Goal: Transaction & Acquisition: Book appointment/travel/reservation

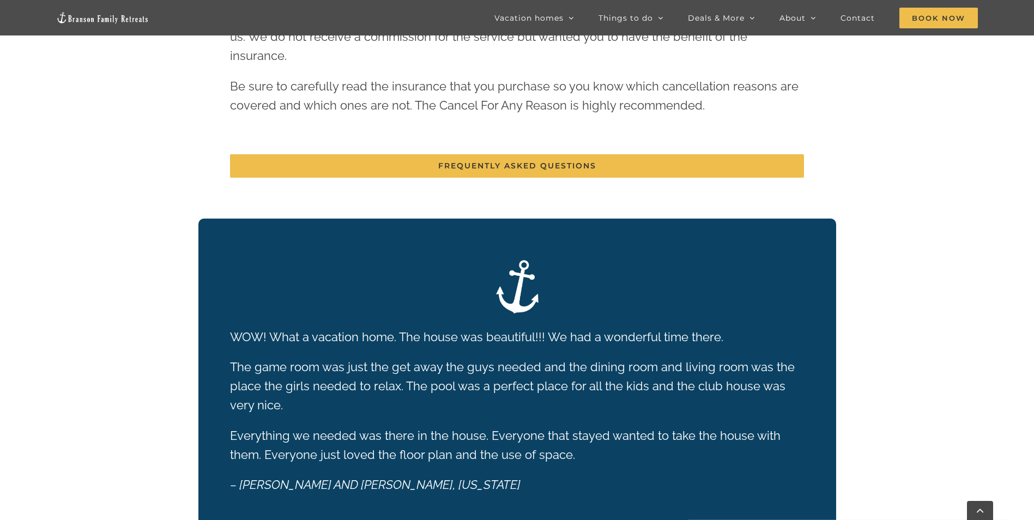
scroll to position [1937, 0]
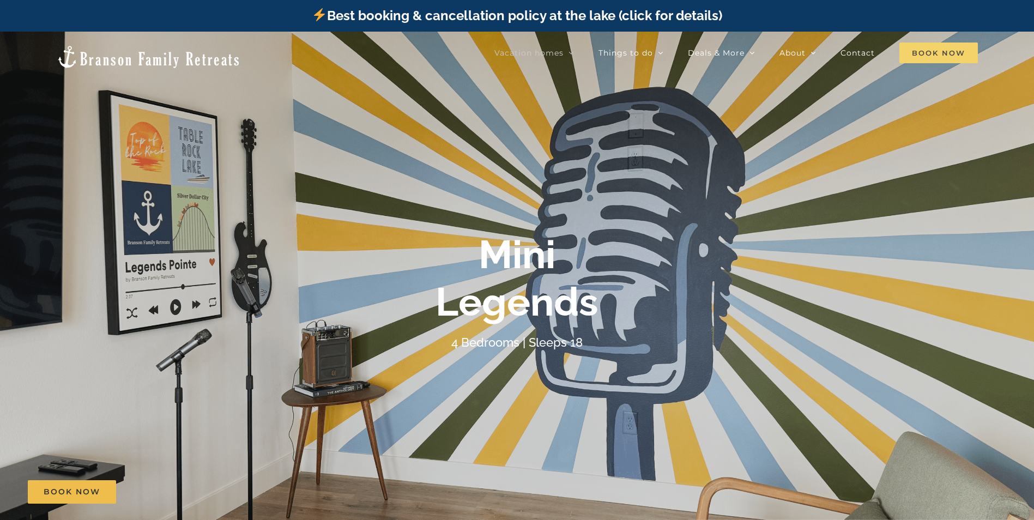
click at [934, 53] on span "Book Now" at bounding box center [938, 53] width 78 height 21
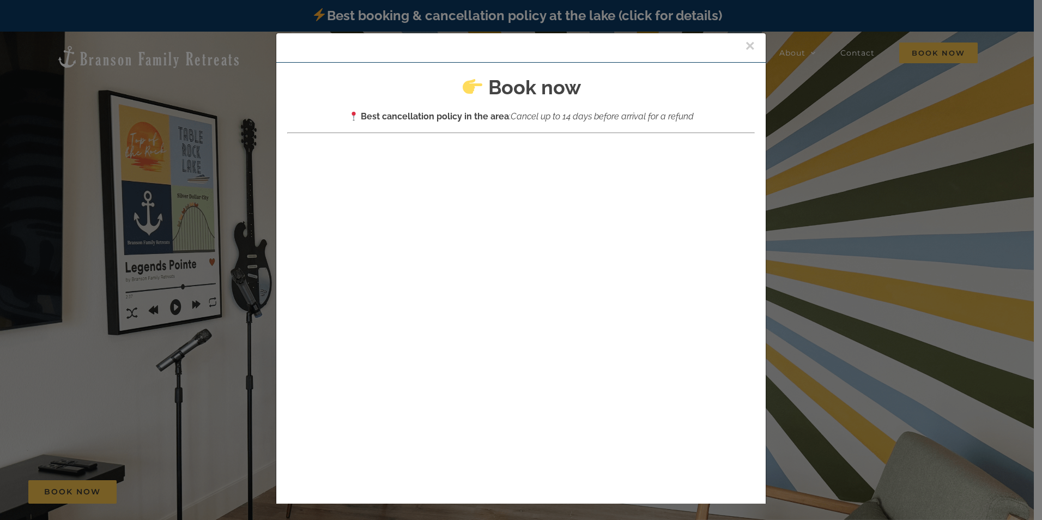
click at [745, 45] on button "×" at bounding box center [750, 46] width 10 height 16
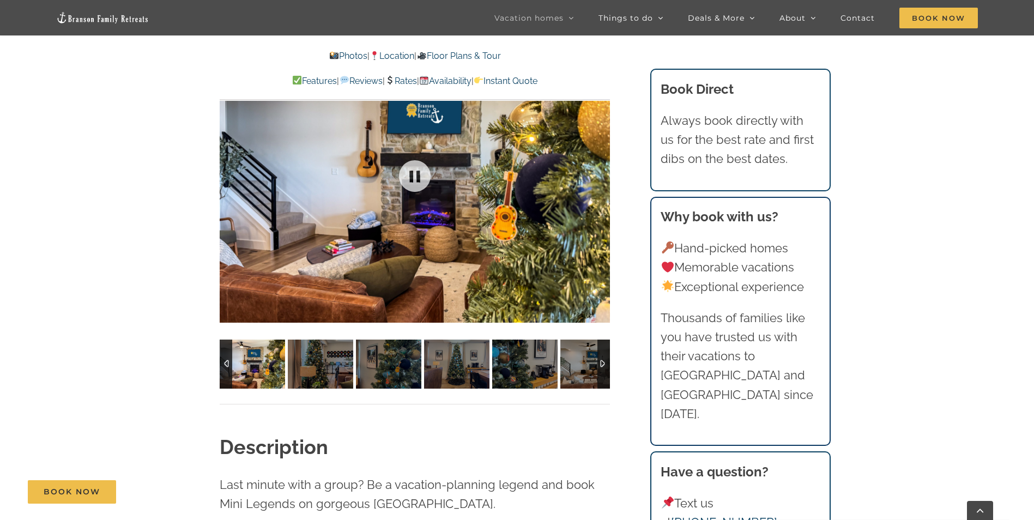
scroll to position [872, 0]
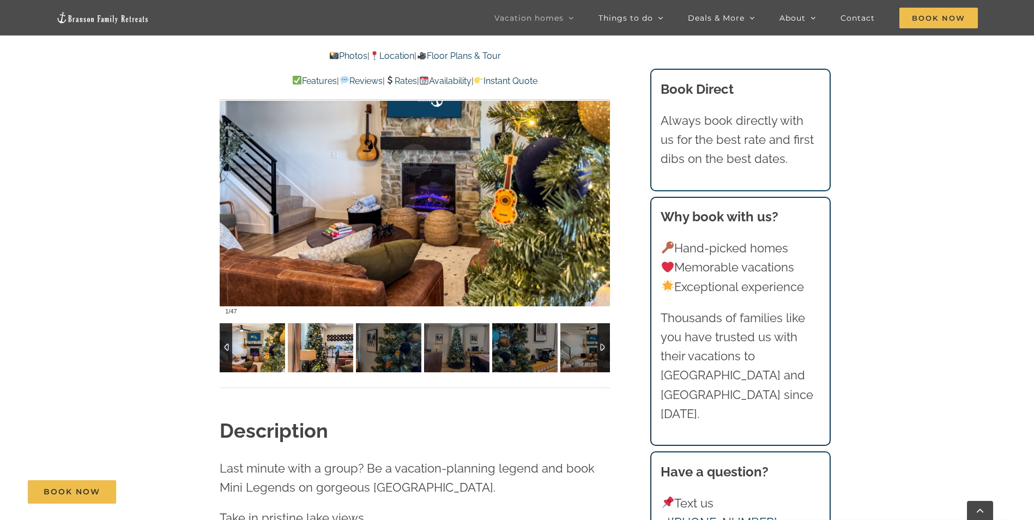
click at [326, 351] on img at bounding box center [320, 347] width 65 height 49
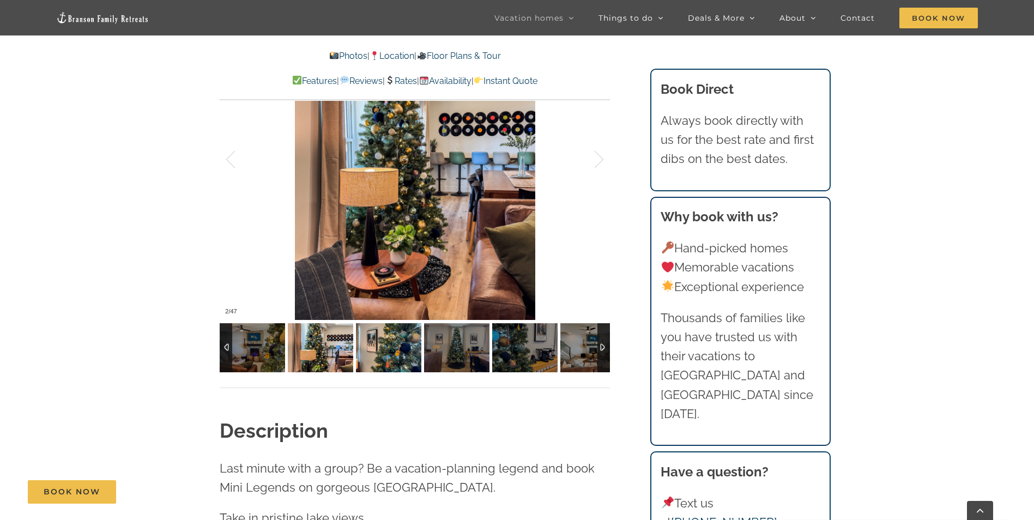
click at [367, 349] on img at bounding box center [388, 347] width 65 height 49
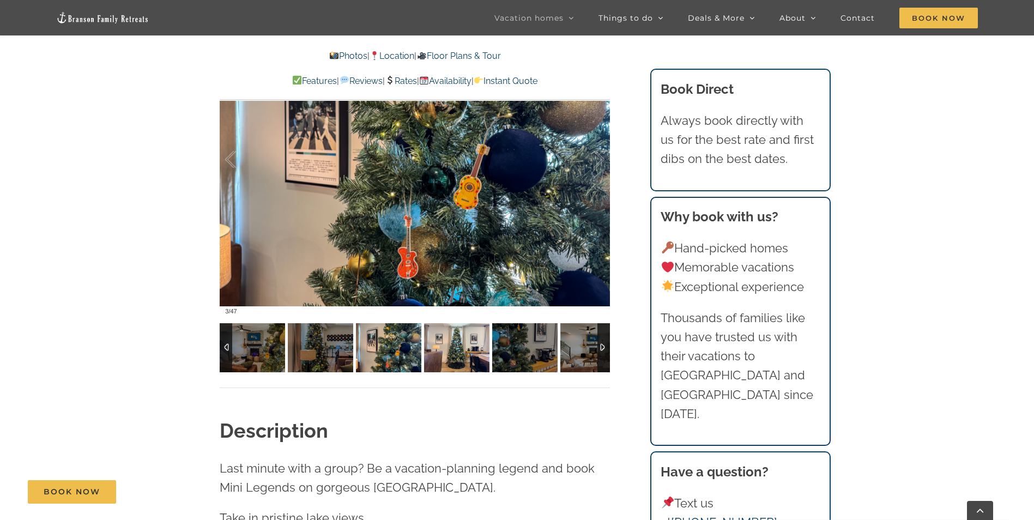
click at [424, 354] on img at bounding box center [456, 347] width 65 height 49
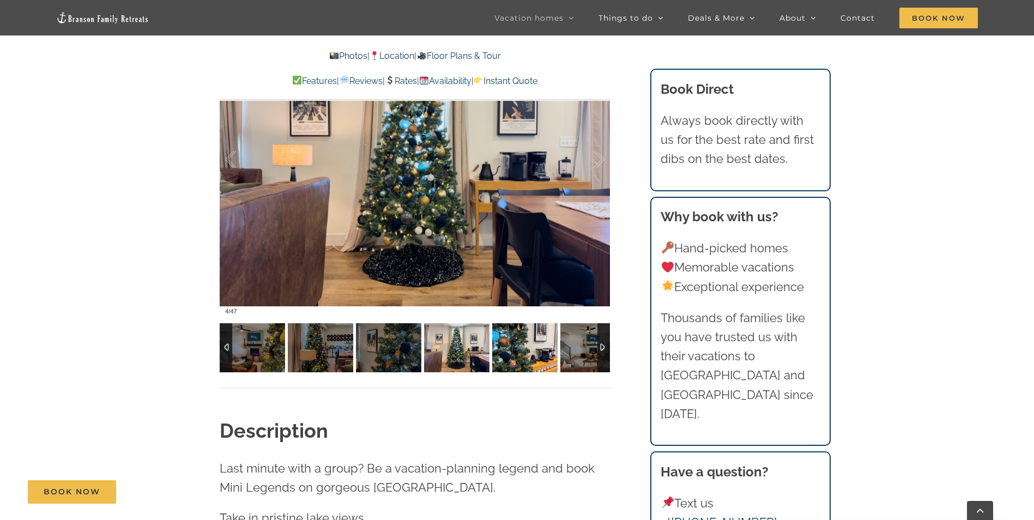
click at [519, 352] on img at bounding box center [524, 347] width 65 height 49
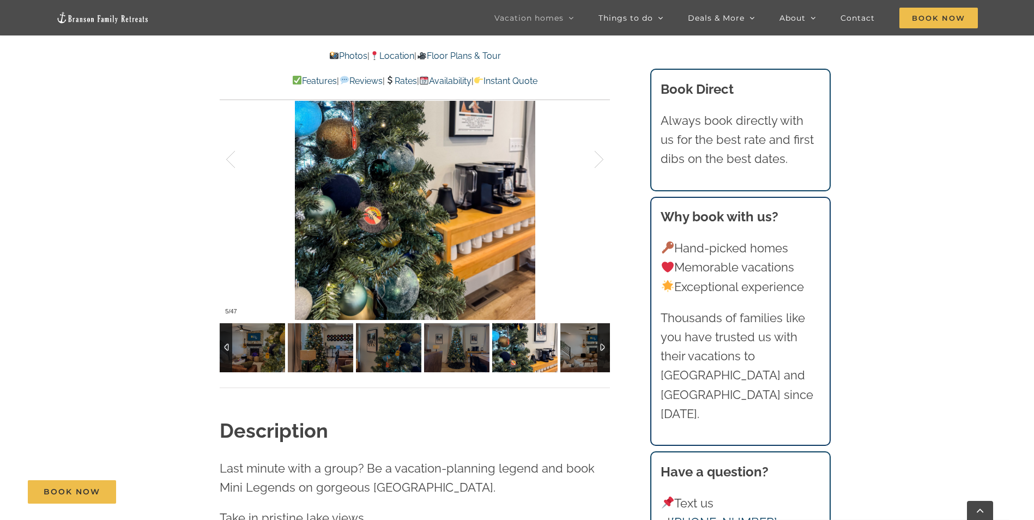
click at [600, 346] on div at bounding box center [603, 347] width 13 height 49
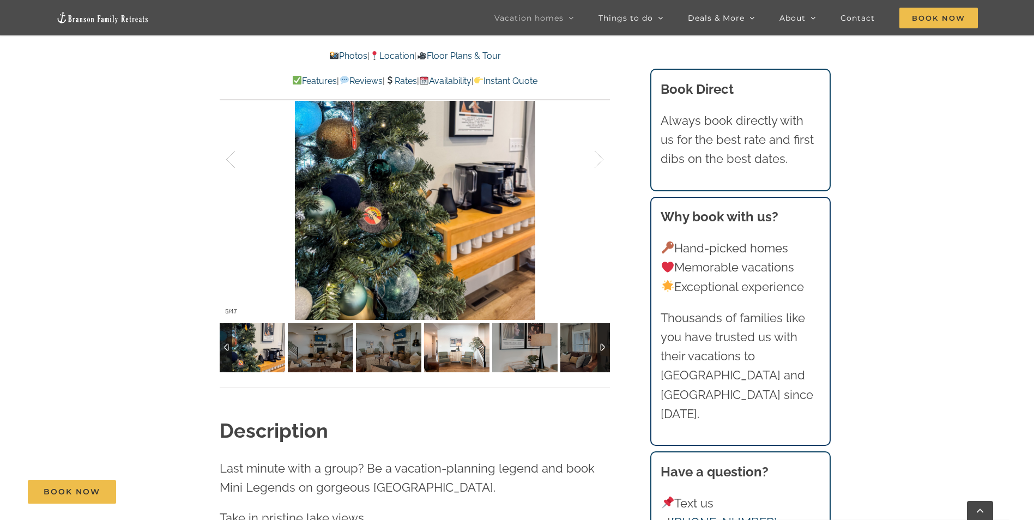
click at [453, 340] on img at bounding box center [456, 347] width 65 height 49
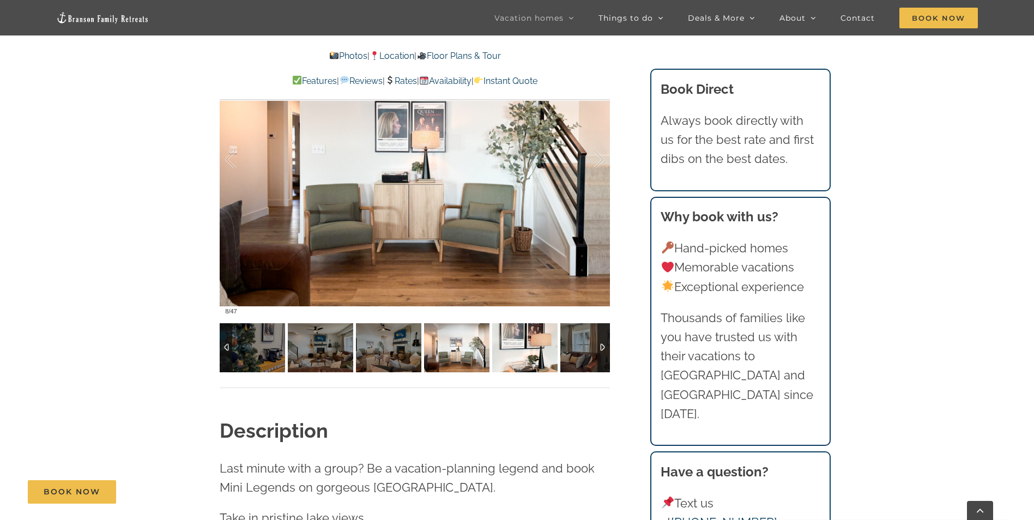
click at [522, 348] on img at bounding box center [524, 347] width 65 height 49
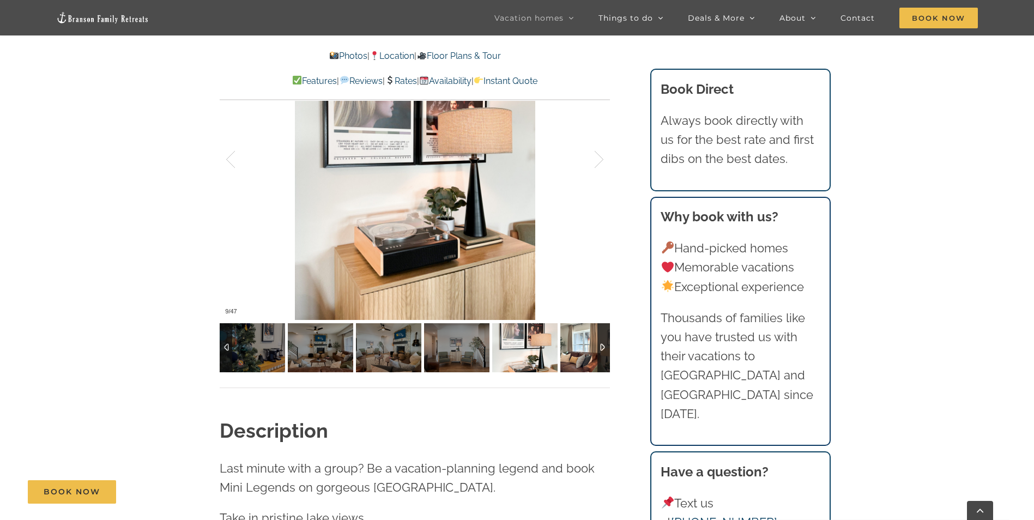
click at [584, 346] on img at bounding box center [592, 347] width 65 height 49
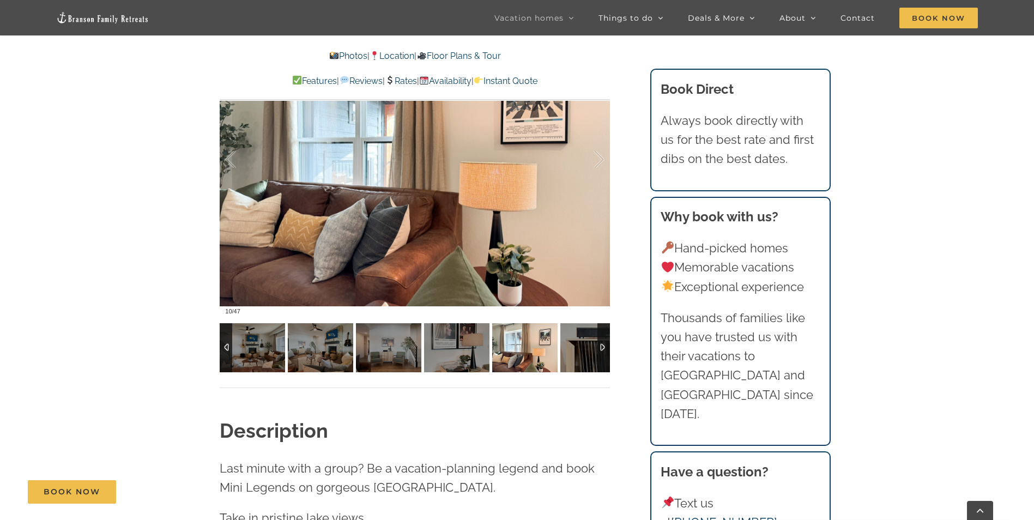
click at [601, 348] on div at bounding box center [603, 347] width 13 height 49
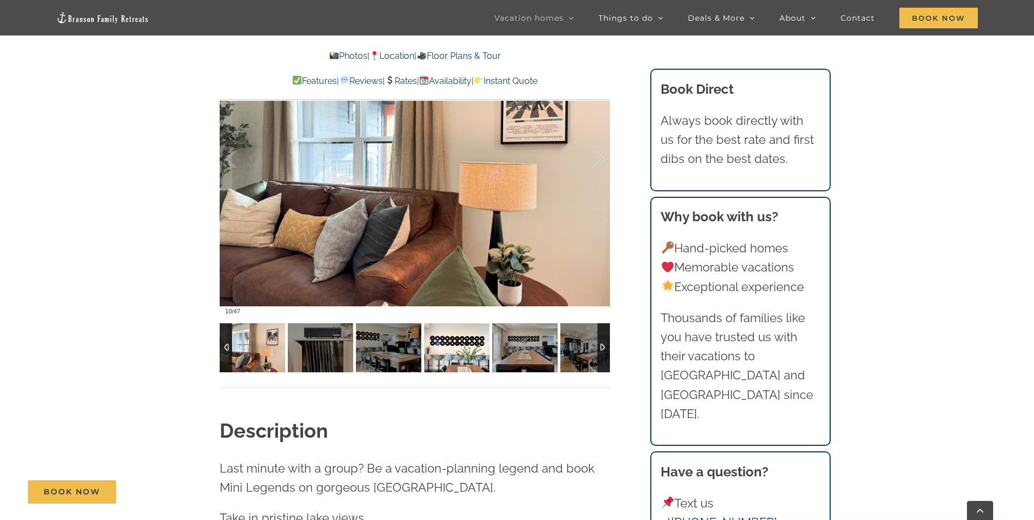
click at [474, 347] on img at bounding box center [456, 347] width 65 height 49
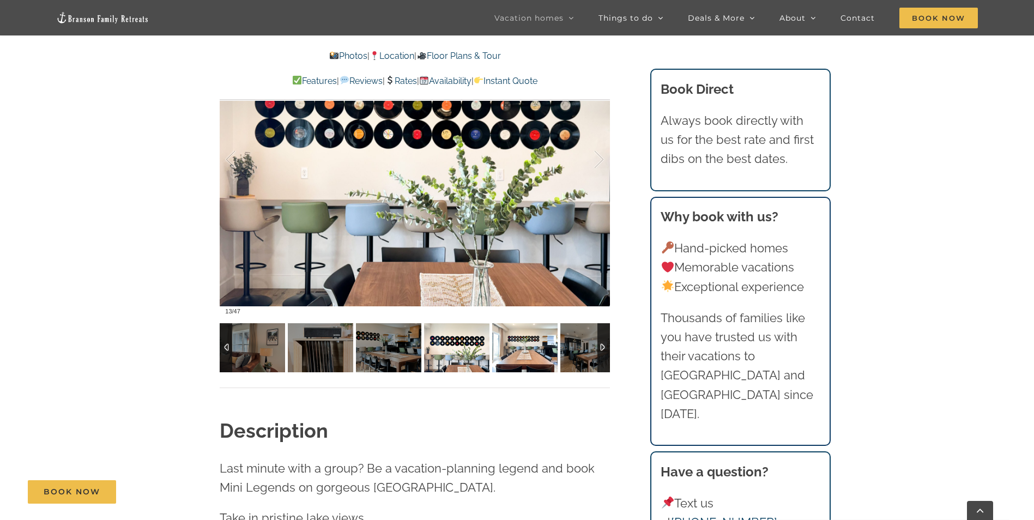
click at [521, 346] on img at bounding box center [524, 347] width 65 height 49
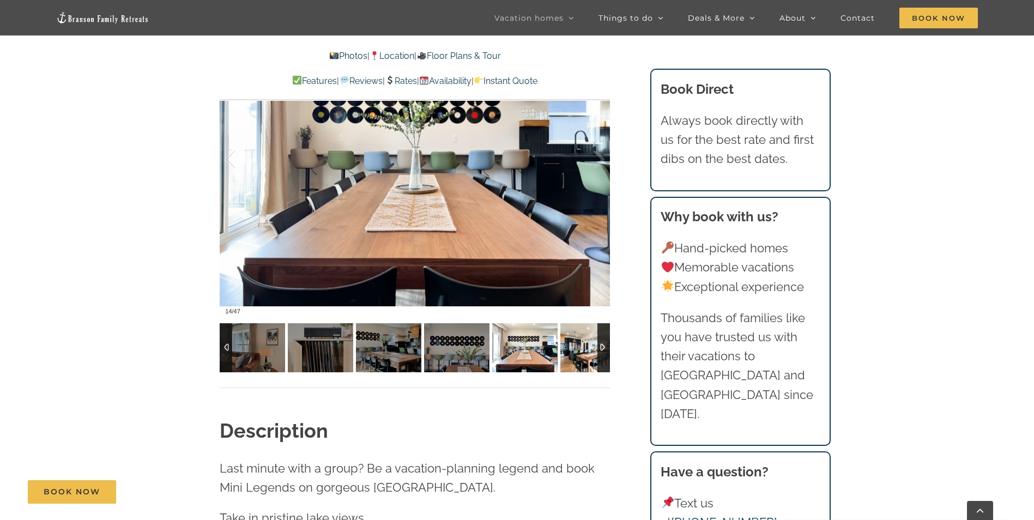
click at [578, 348] on img at bounding box center [592, 347] width 65 height 49
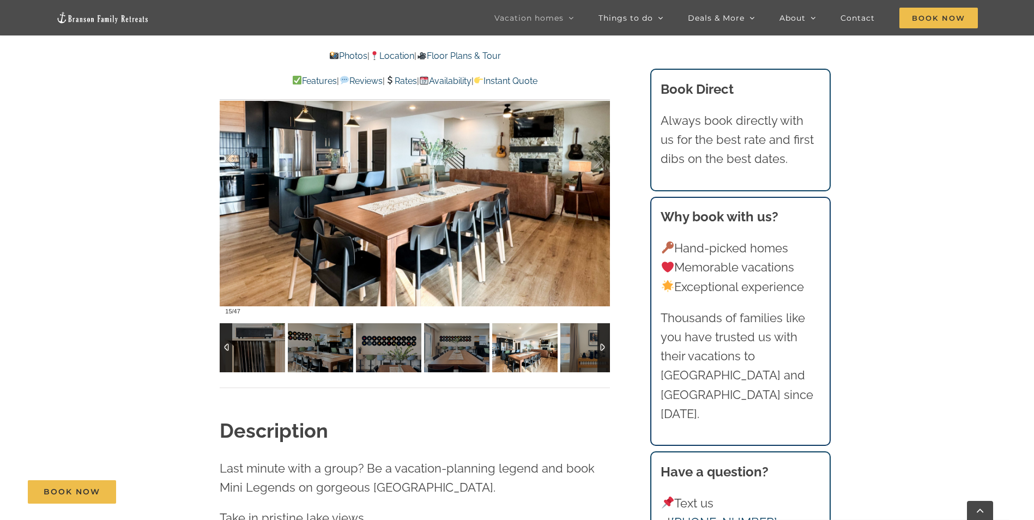
click at [599, 347] on div at bounding box center [603, 347] width 13 height 49
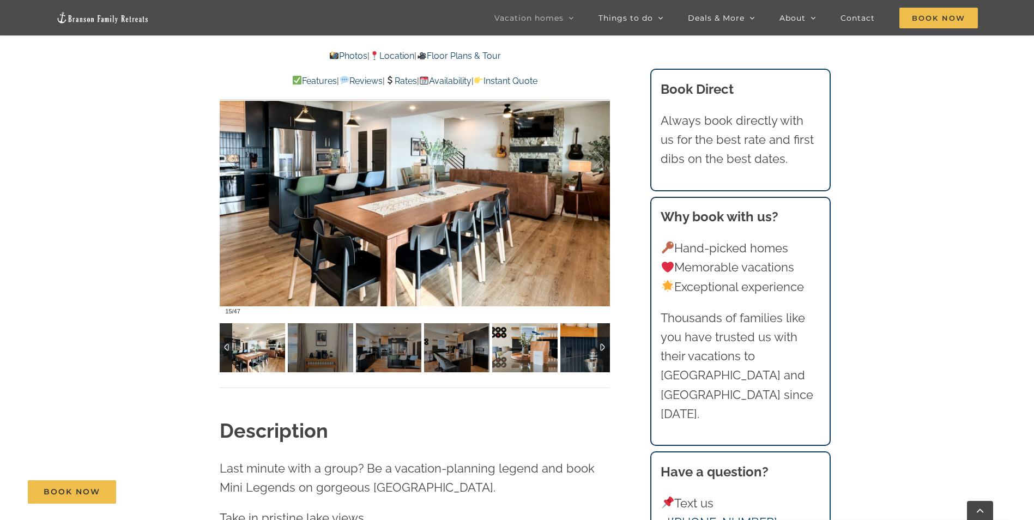
click at [534, 349] on img at bounding box center [524, 347] width 65 height 49
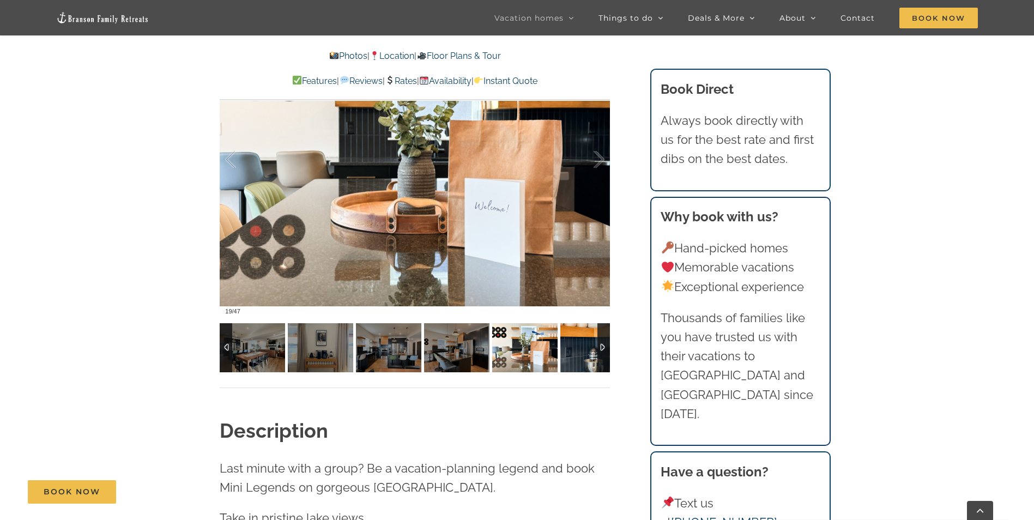
click at [570, 349] on img at bounding box center [592, 347] width 65 height 49
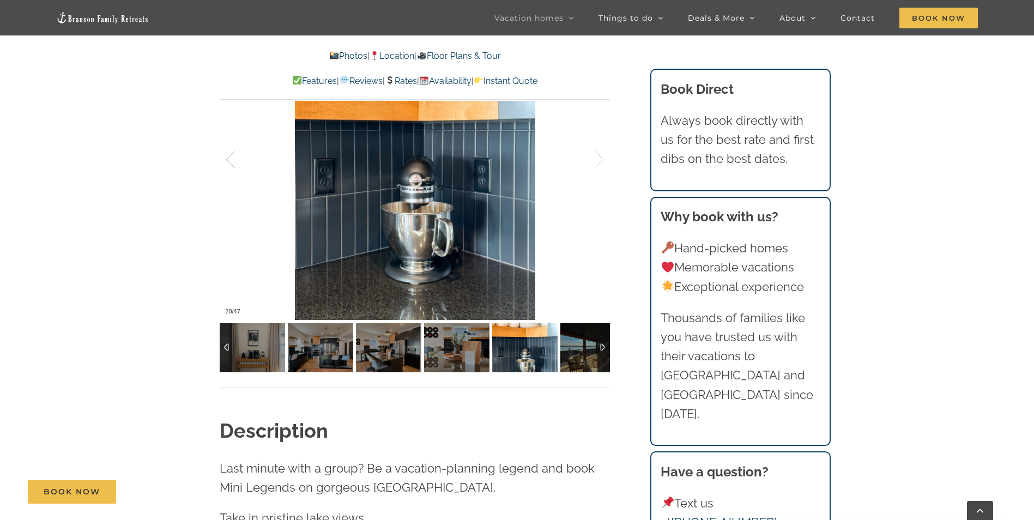
click at [598, 350] on div at bounding box center [603, 347] width 13 height 49
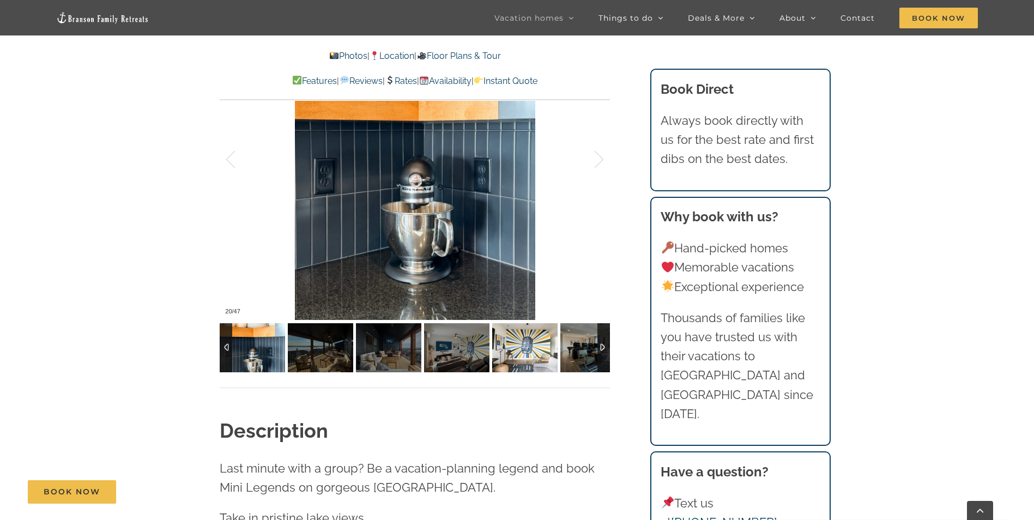
click at [526, 351] on img at bounding box center [524, 347] width 65 height 49
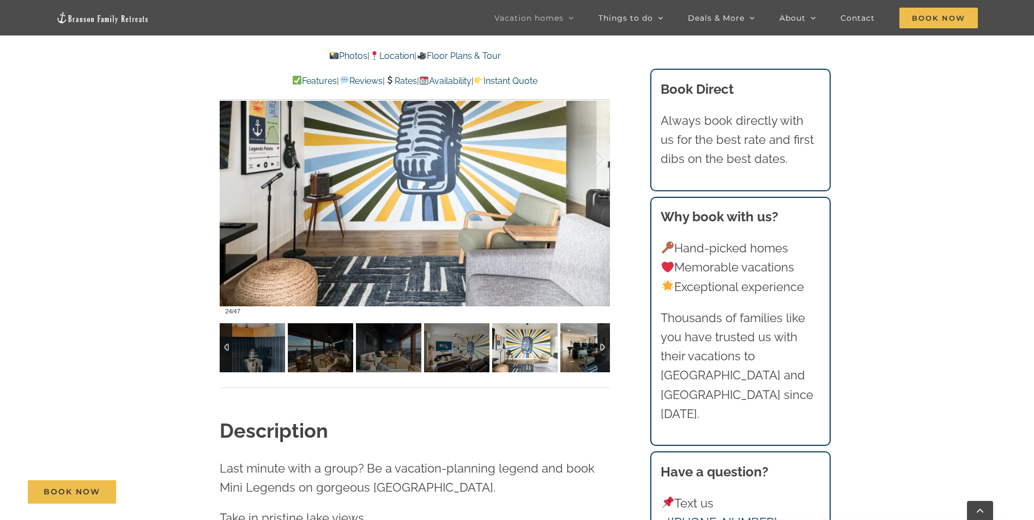
click at [570, 352] on img at bounding box center [592, 347] width 65 height 49
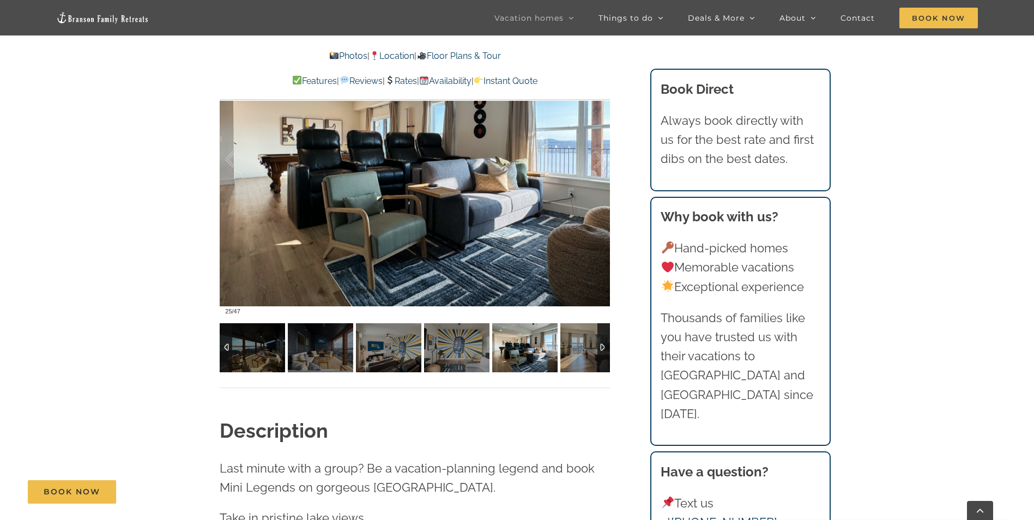
click at [605, 346] on div at bounding box center [603, 347] width 13 height 49
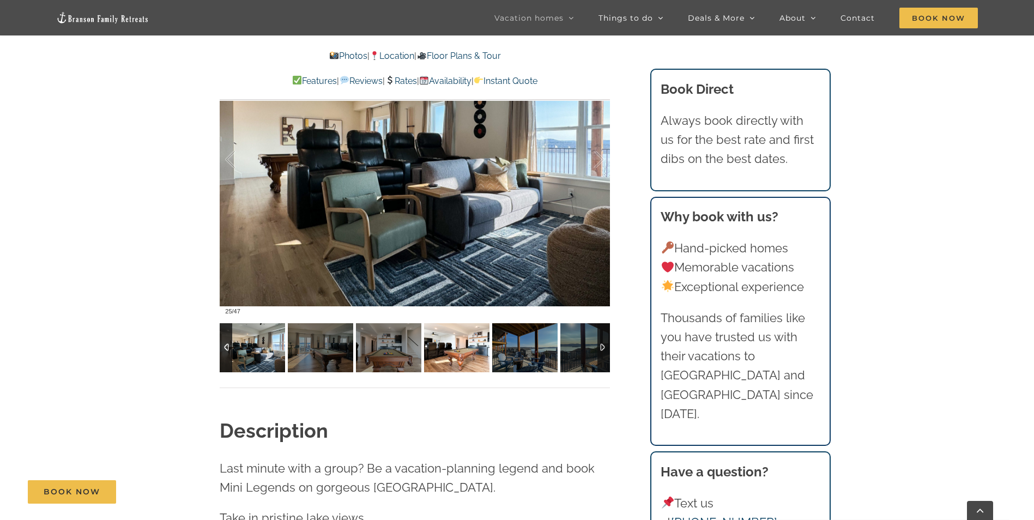
click at [461, 350] on img at bounding box center [456, 347] width 65 height 49
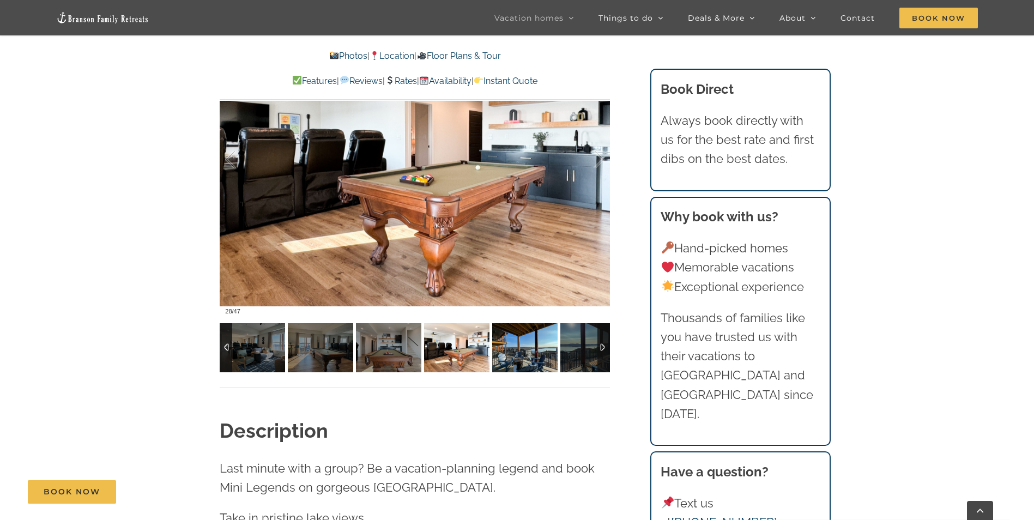
click at [527, 351] on img at bounding box center [524, 347] width 65 height 49
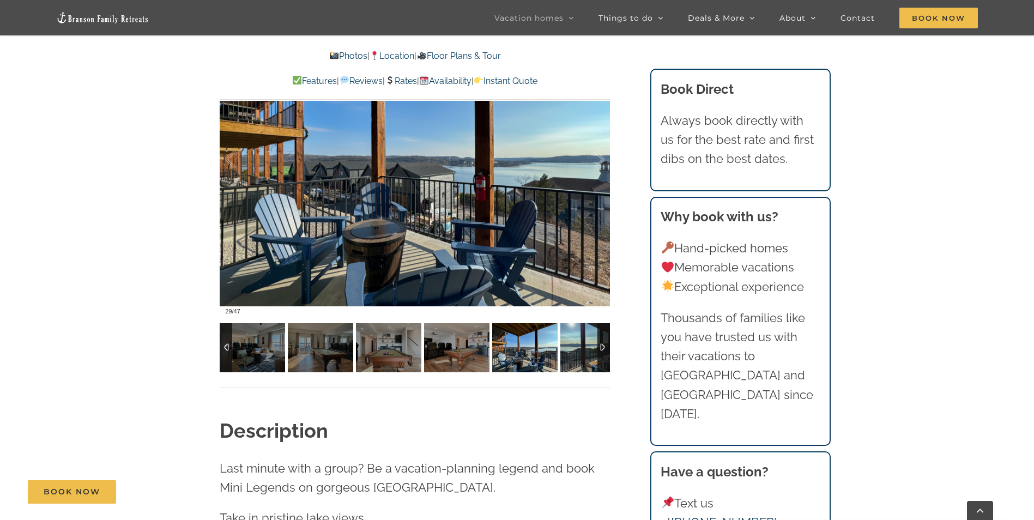
click at [567, 351] on img at bounding box center [592, 347] width 65 height 49
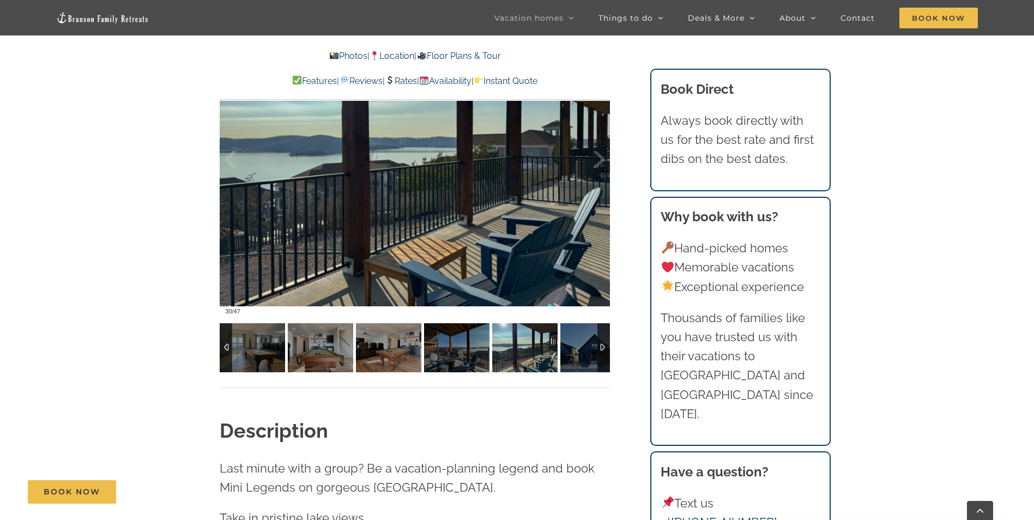
click at [599, 350] on div at bounding box center [603, 347] width 13 height 49
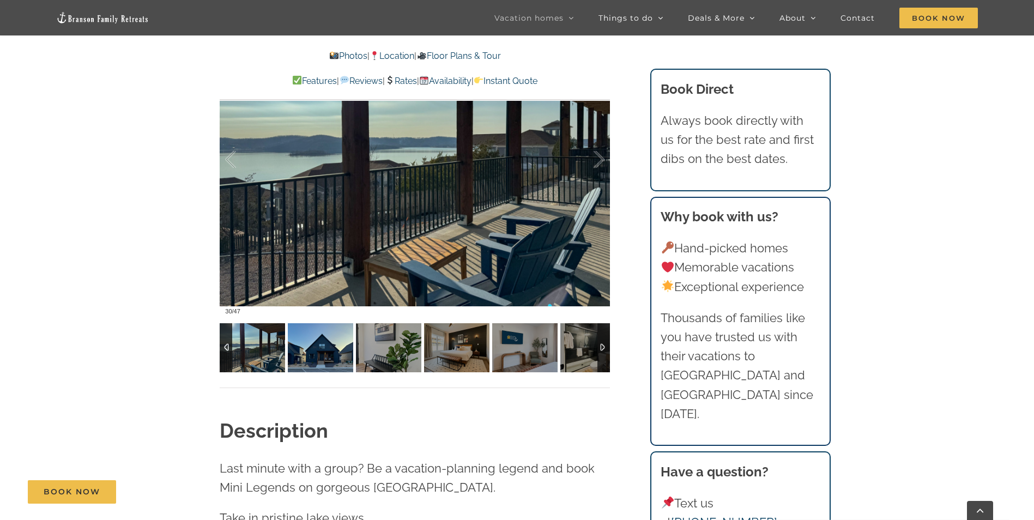
click at [338, 342] on img at bounding box center [320, 347] width 65 height 49
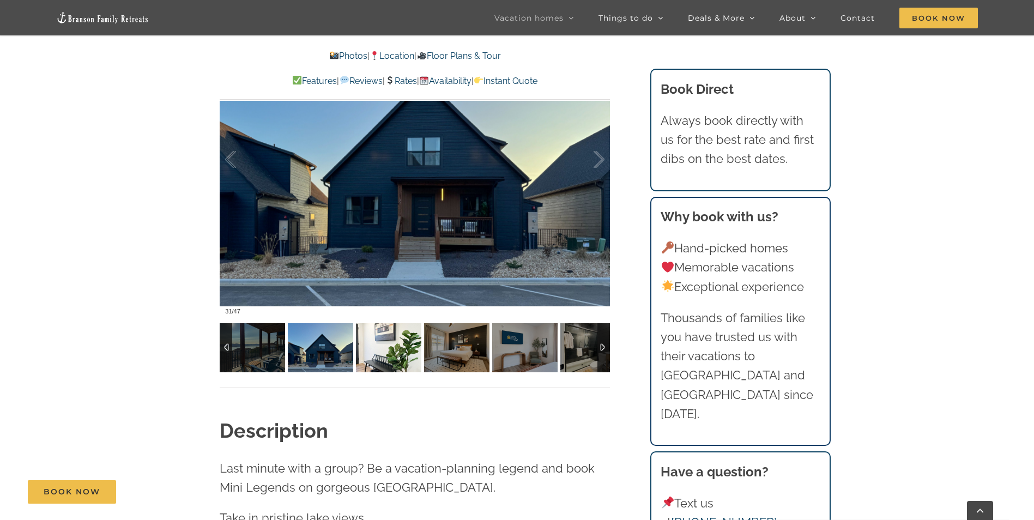
click at [389, 346] on img at bounding box center [388, 347] width 65 height 49
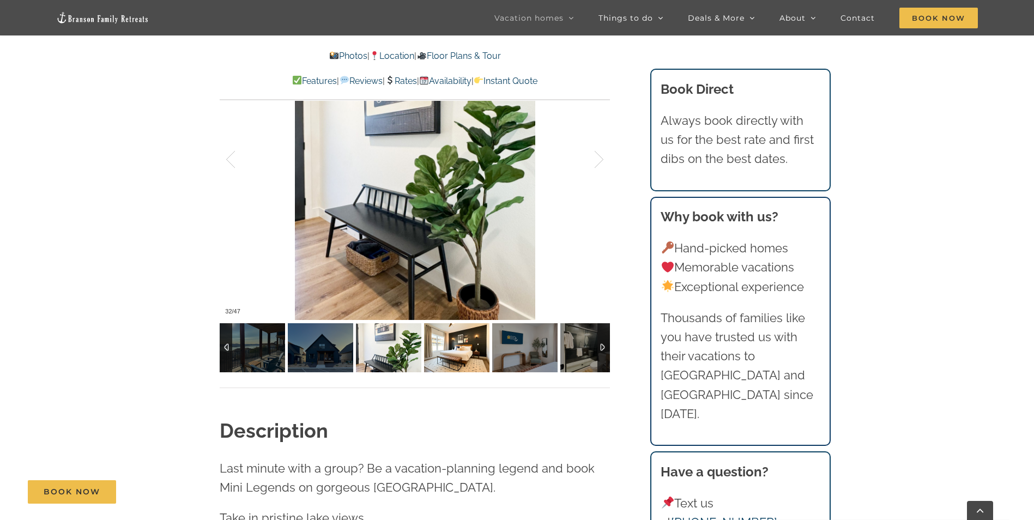
click at [439, 348] on img at bounding box center [456, 347] width 65 height 49
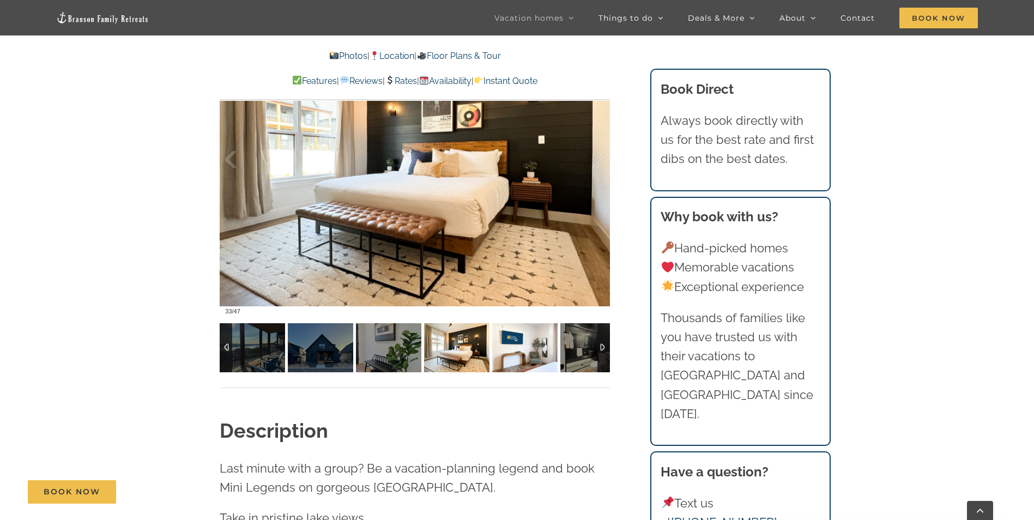
click at [505, 349] on img at bounding box center [524, 347] width 65 height 49
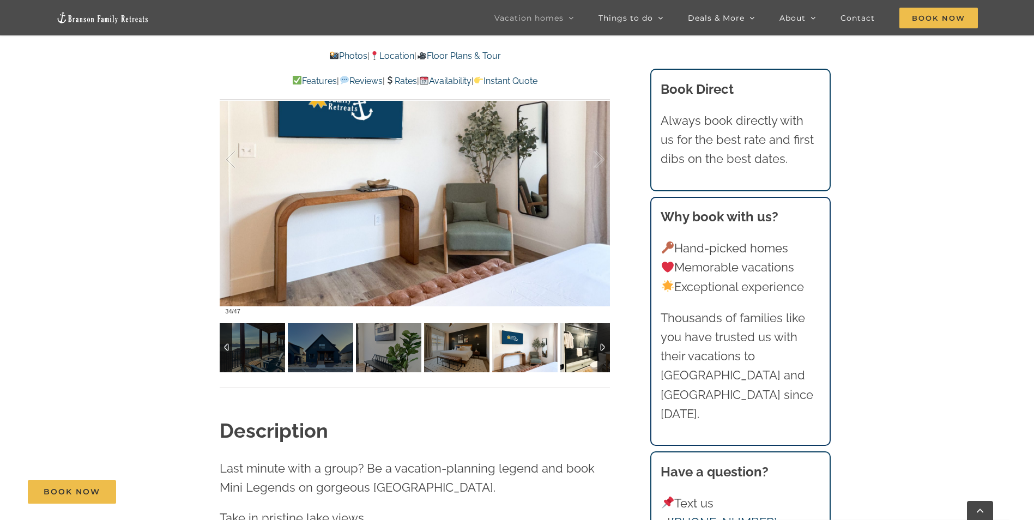
click at [569, 343] on img at bounding box center [592, 347] width 65 height 49
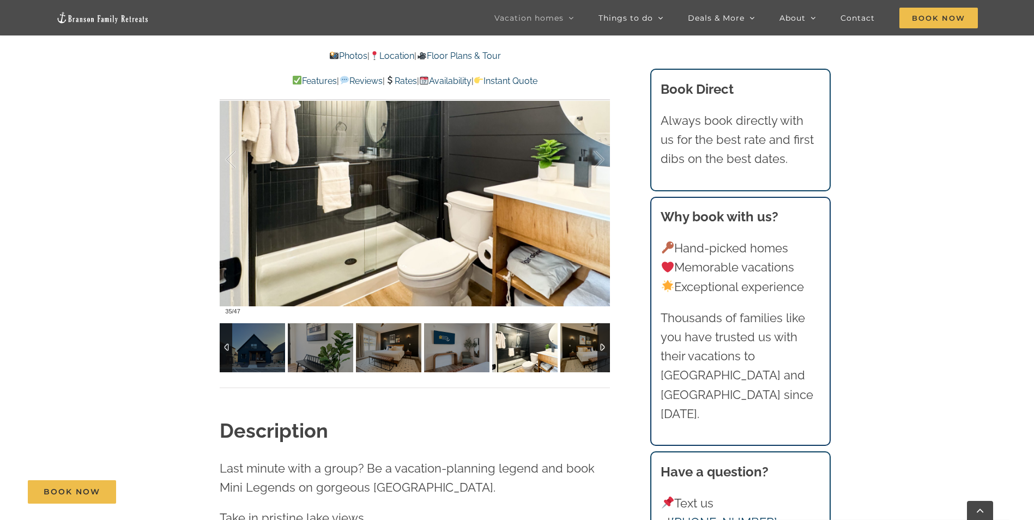
click at [601, 345] on div at bounding box center [603, 347] width 13 height 49
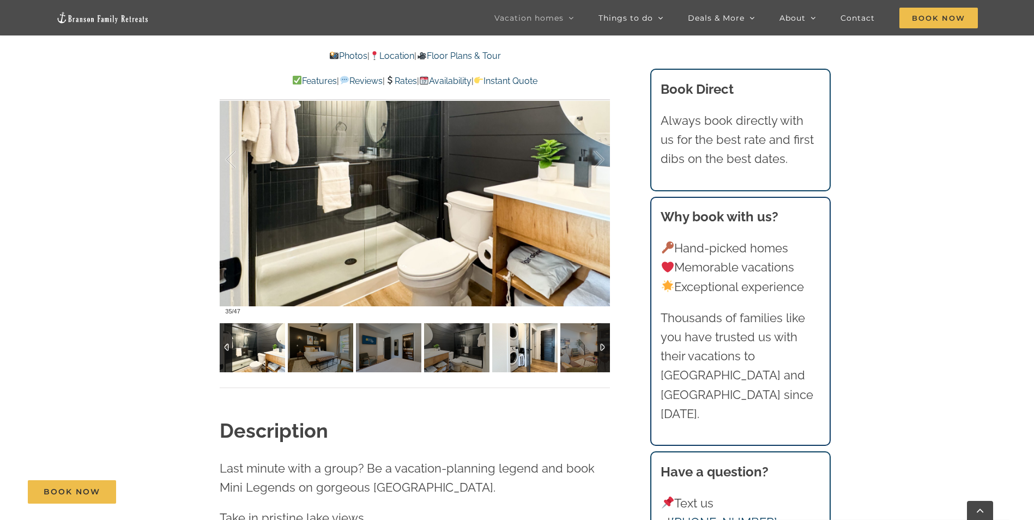
click at [519, 349] on img at bounding box center [524, 347] width 65 height 49
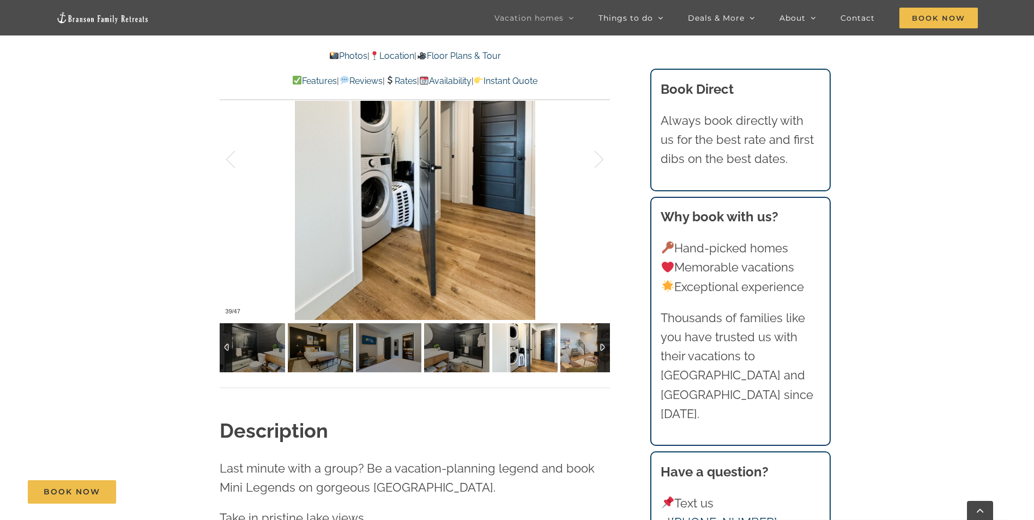
click at [574, 344] on img at bounding box center [592, 347] width 65 height 49
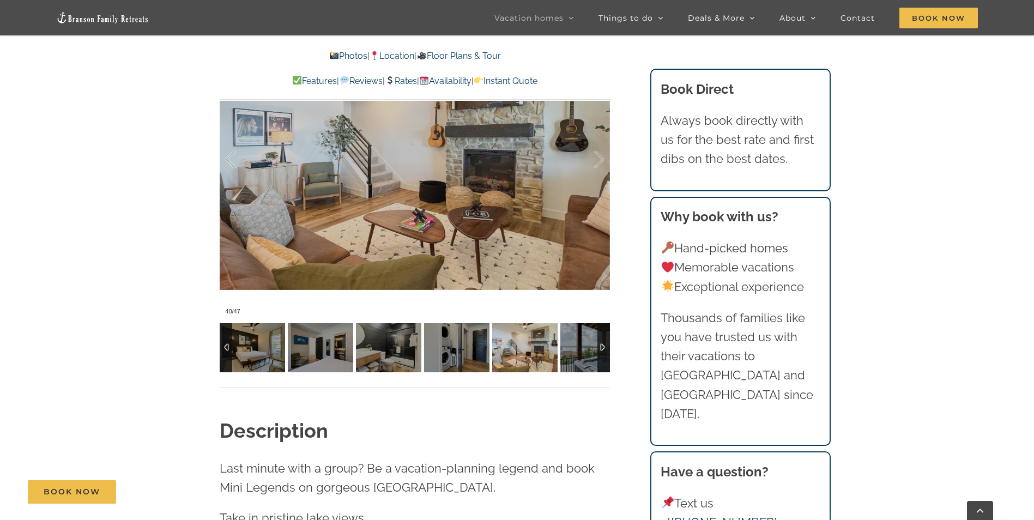
click at [602, 347] on div at bounding box center [603, 347] width 13 height 49
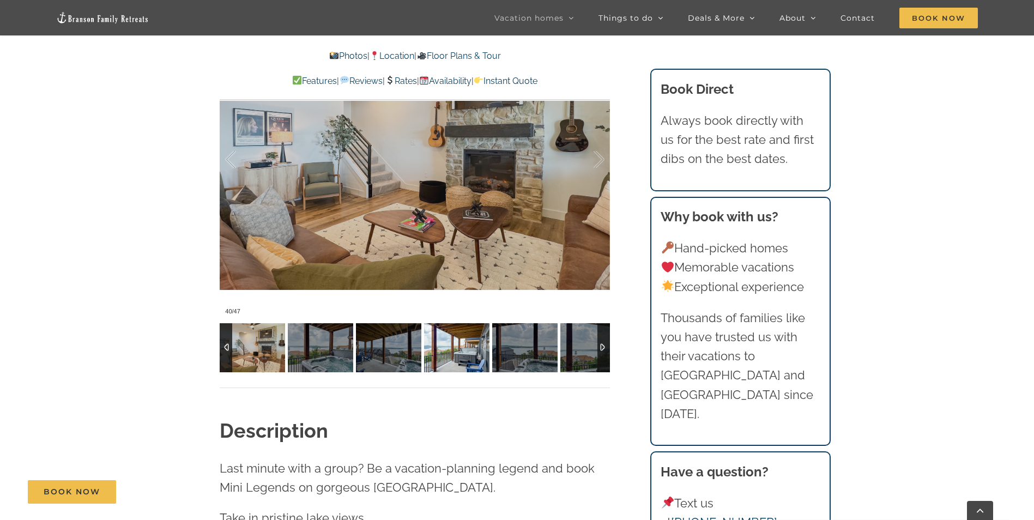
click at [455, 351] on img at bounding box center [456, 347] width 65 height 49
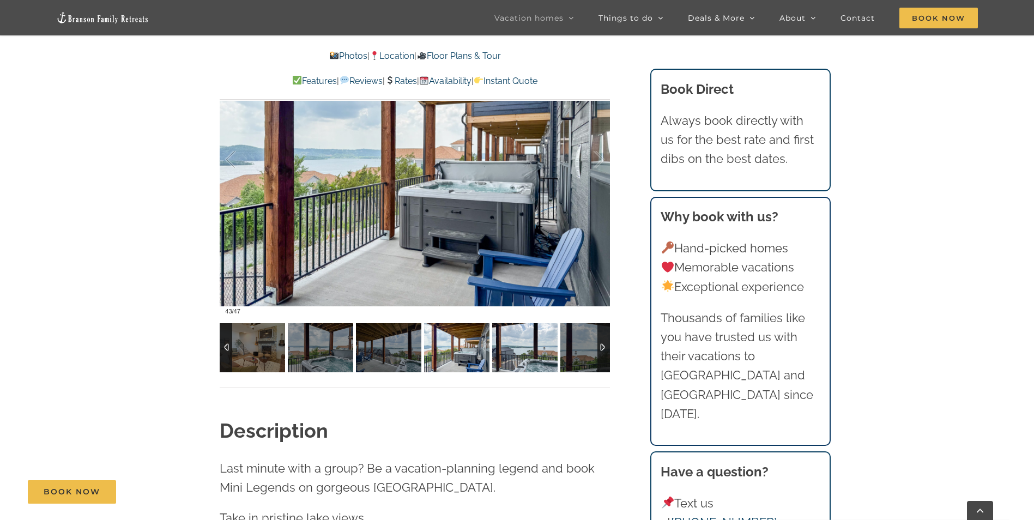
click at [502, 348] on img at bounding box center [524, 347] width 65 height 49
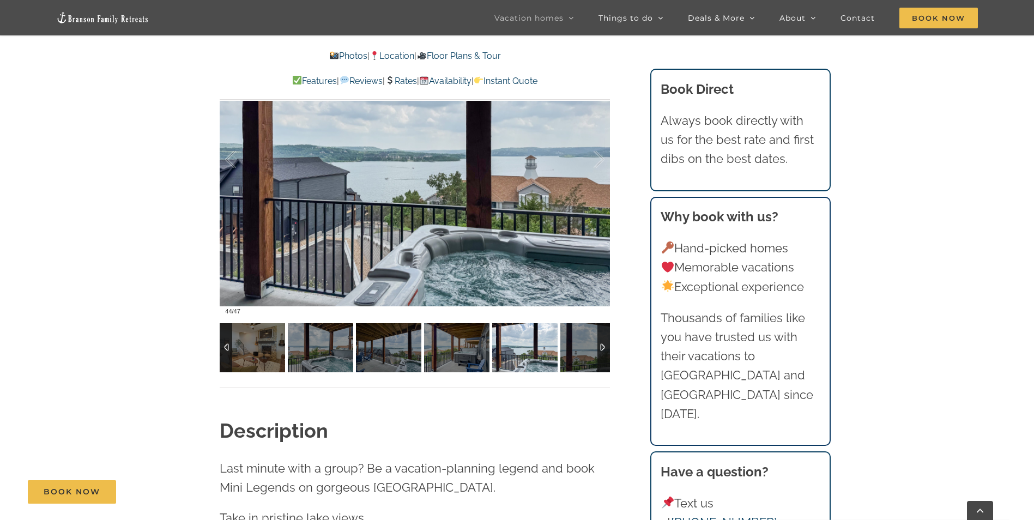
click at [548, 356] on img at bounding box center [524, 347] width 65 height 49
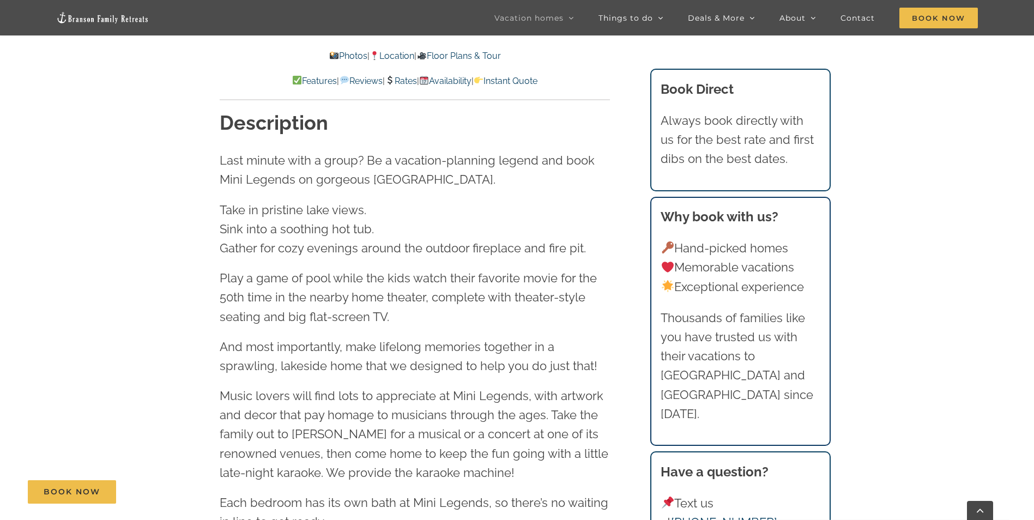
scroll to position [1199, 0]
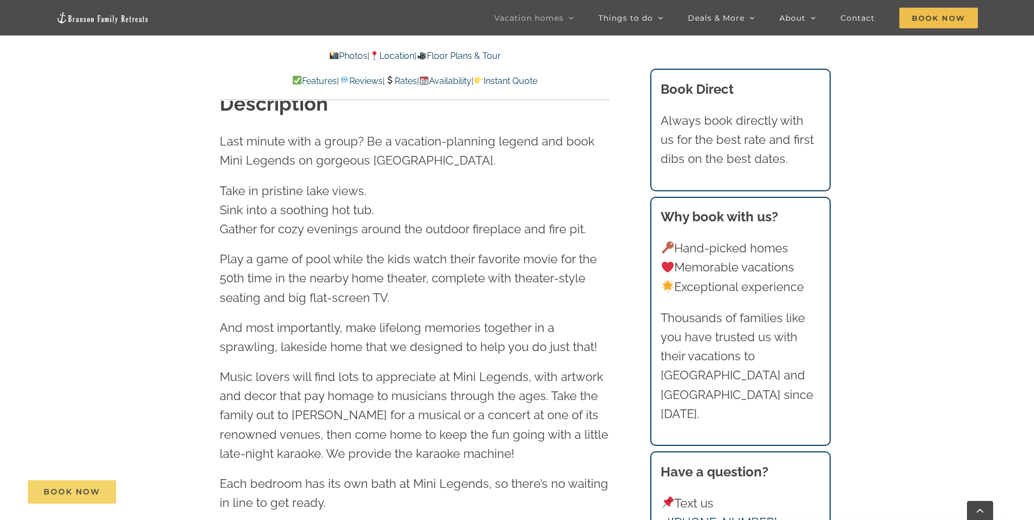
click at [71, 496] on link "Book Now" at bounding box center [72, 491] width 88 height 23
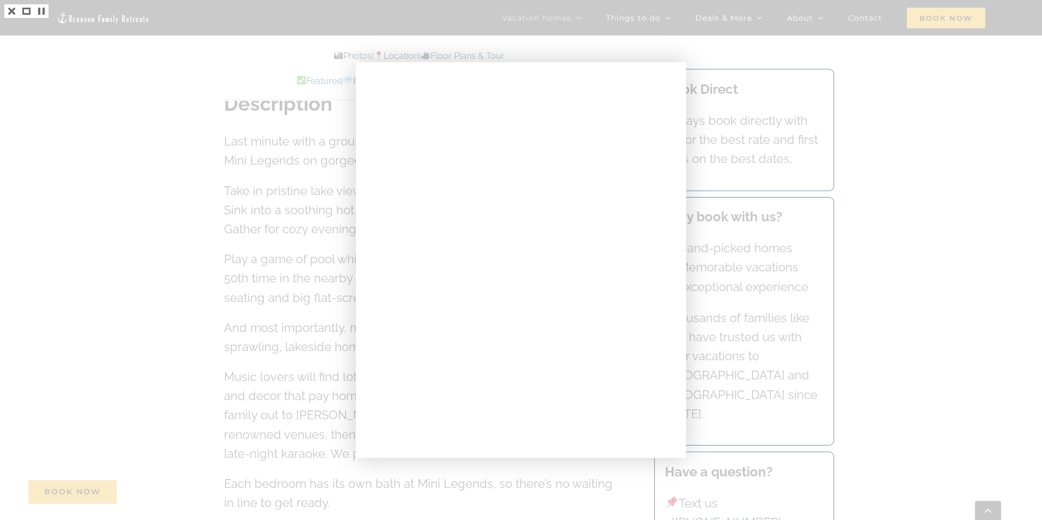
click at [920, 112] on div at bounding box center [521, 260] width 1042 height 520
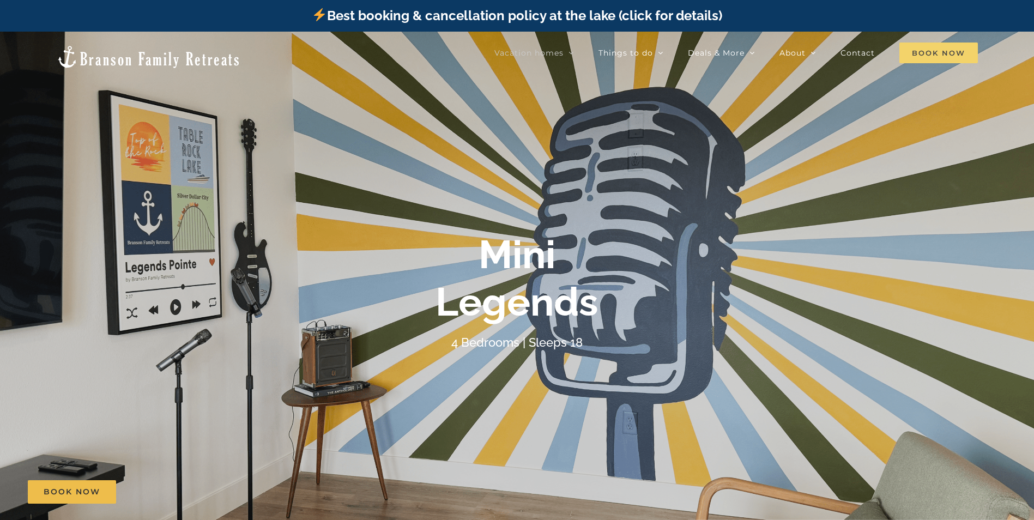
click at [926, 53] on span "Book Now" at bounding box center [938, 53] width 78 height 21
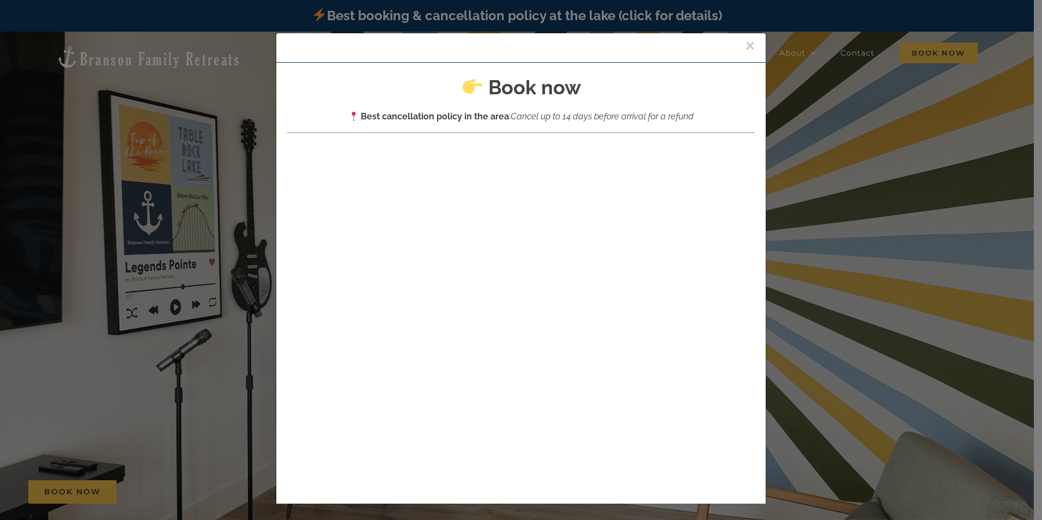
click at [745, 42] on button "×" at bounding box center [750, 46] width 10 height 16
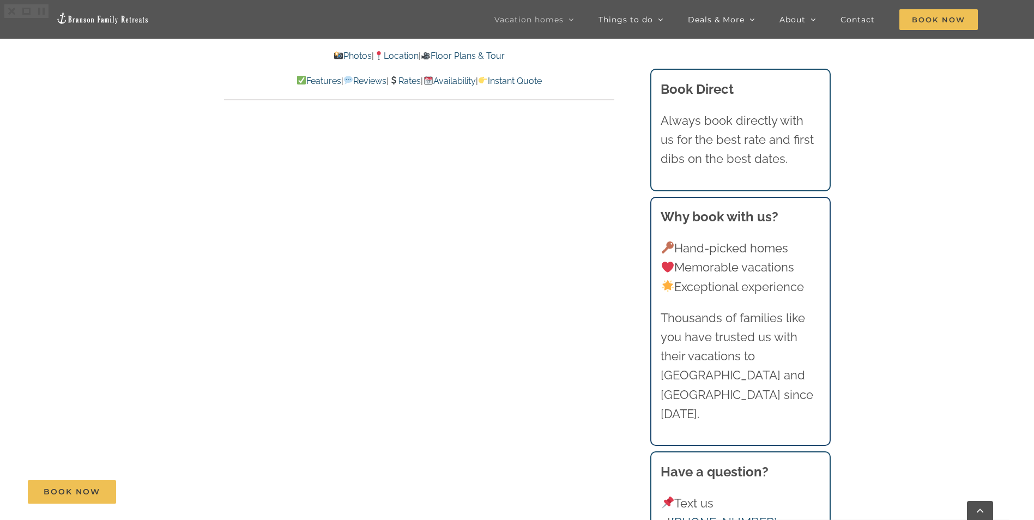
scroll to position [1199, 0]
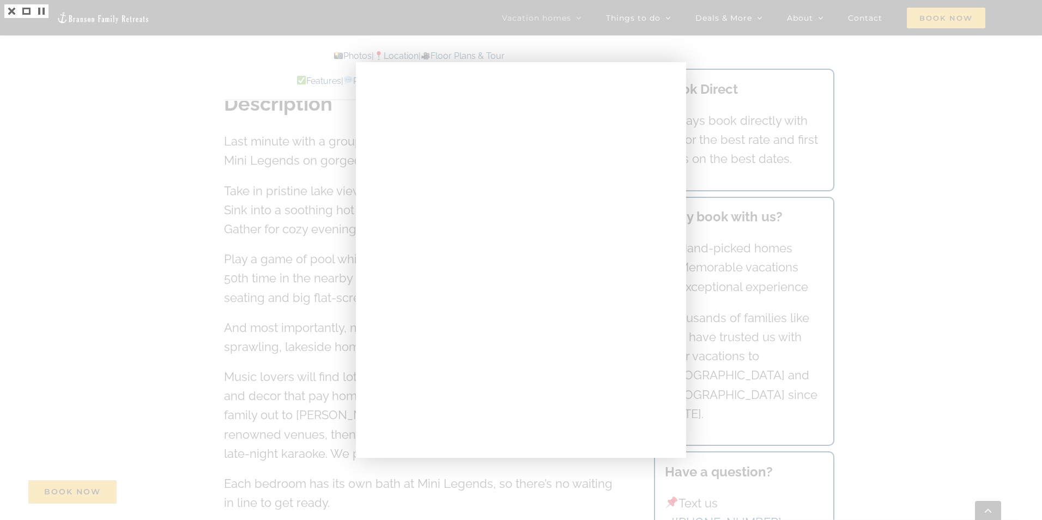
drag, startPoint x: 839, startPoint y: 68, endPoint x: 712, endPoint y: 44, distance: 129.8
click at [826, 62] on div at bounding box center [521, 260] width 1042 height 520
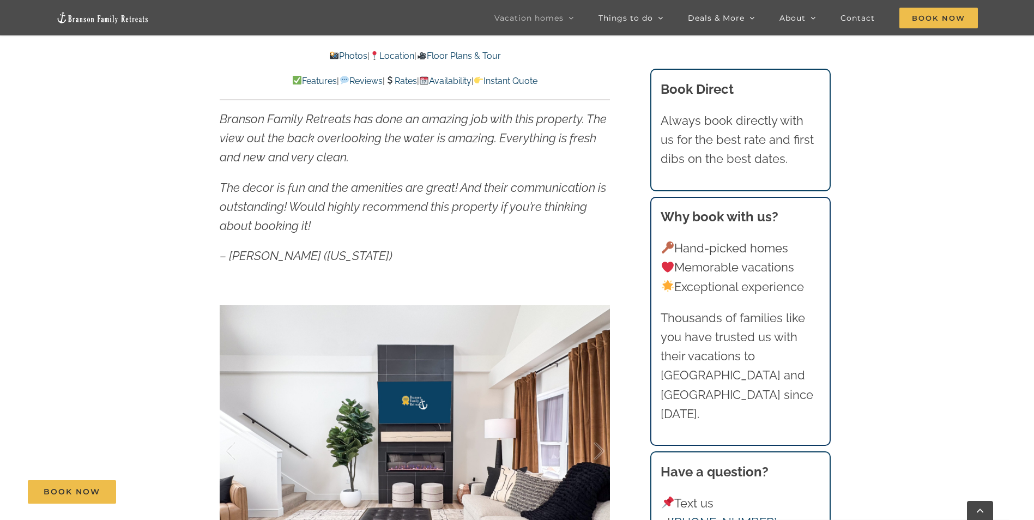
scroll to position [818, 0]
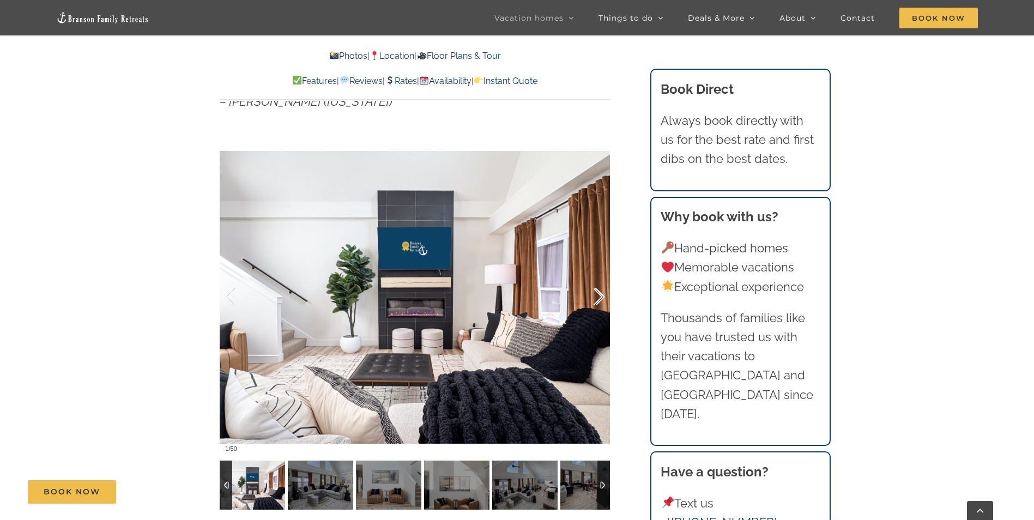
click at [600, 297] on div at bounding box center [588, 297] width 34 height 68
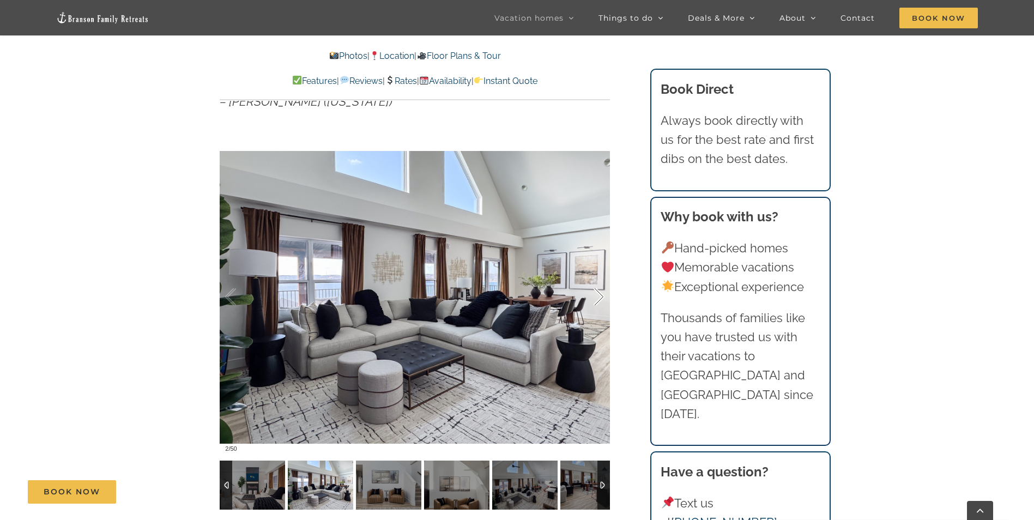
click at [600, 297] on div at bounding box center [588, 297] width 34 height 68
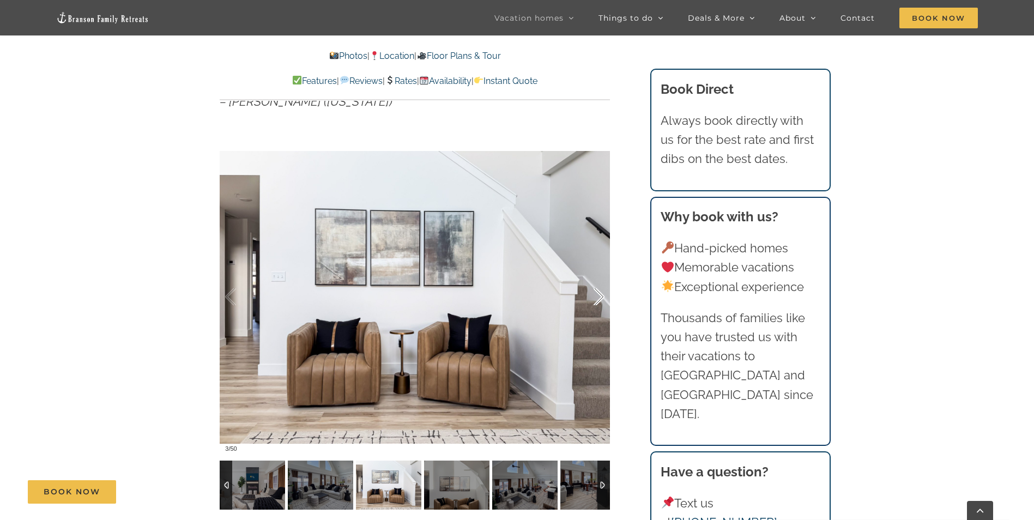
click at [600, 297] on div at bounding box center [588, 297] width 34 height 68
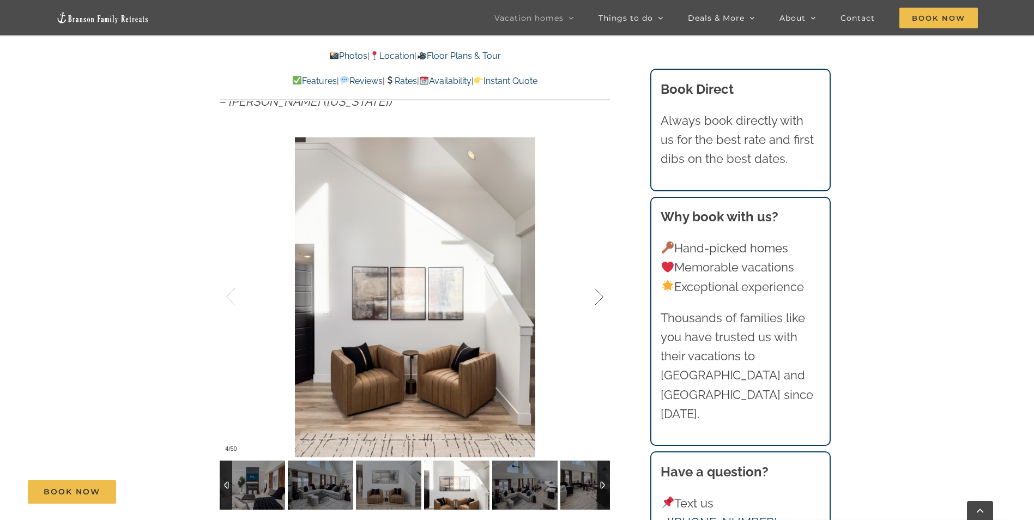
click at [600, 297] on div at bounding box center [588, 297] width 34 height 68
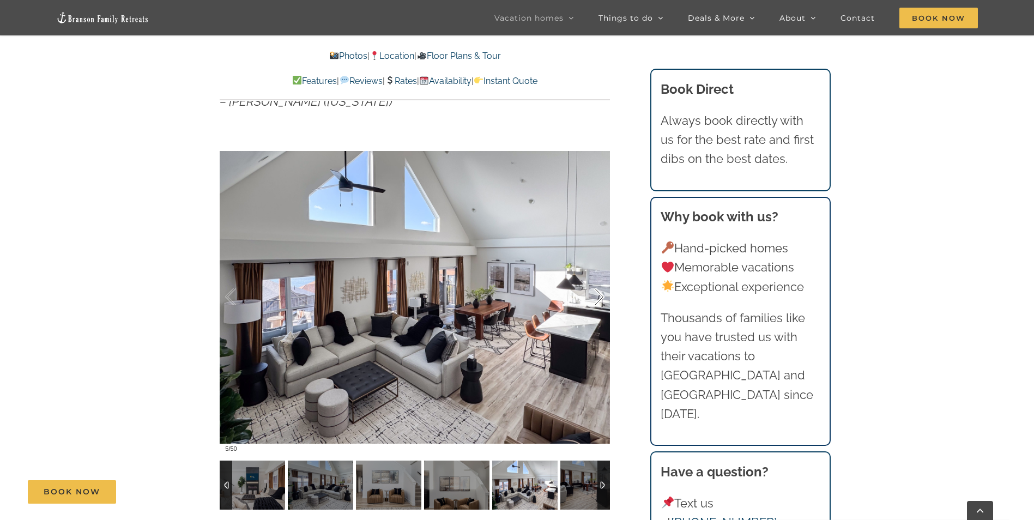
click at [600, 297] on div at bounding box center [588, 297] width 34 height 68
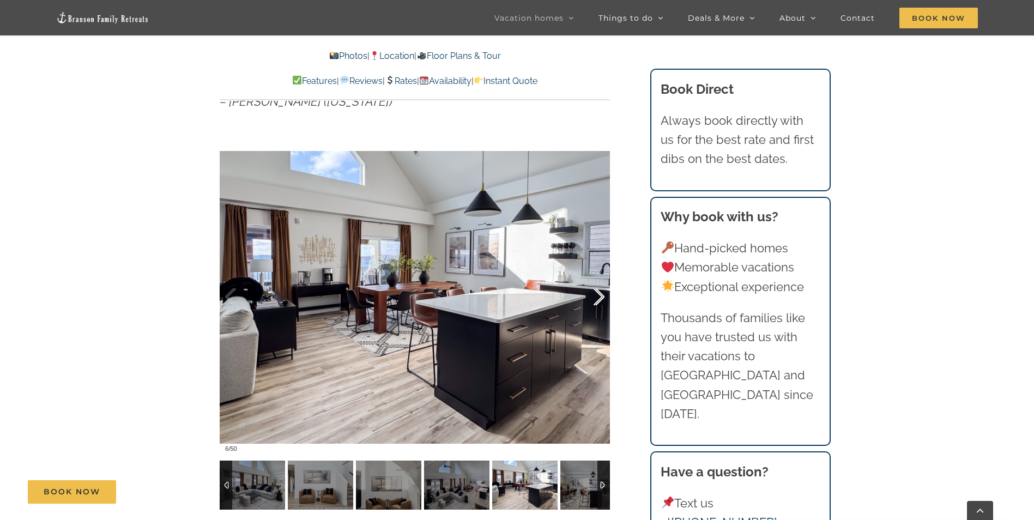
click at [600, 297] on div at bounding box center [588, 297] width 34 height 68
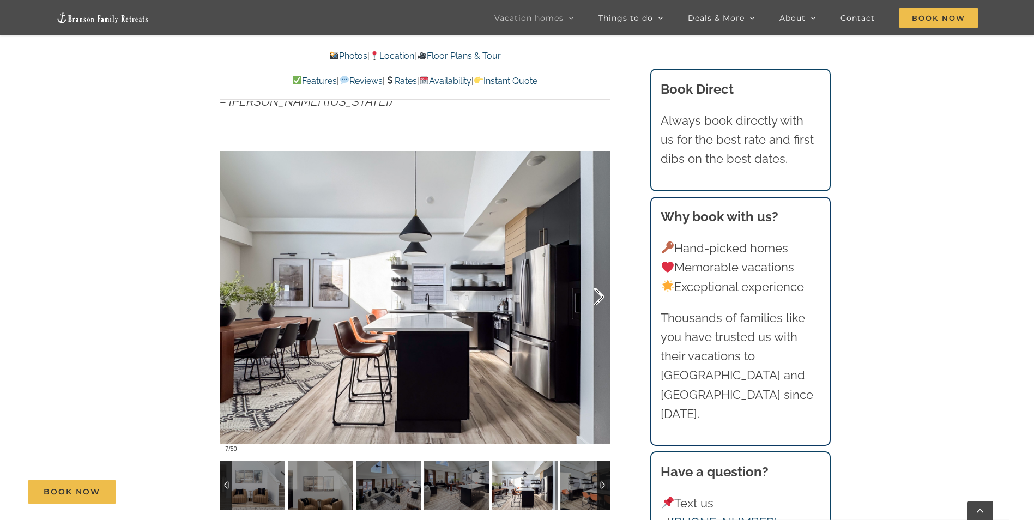
click at [600, 297] on div at bounding box center [588, 297] width 34 height 68
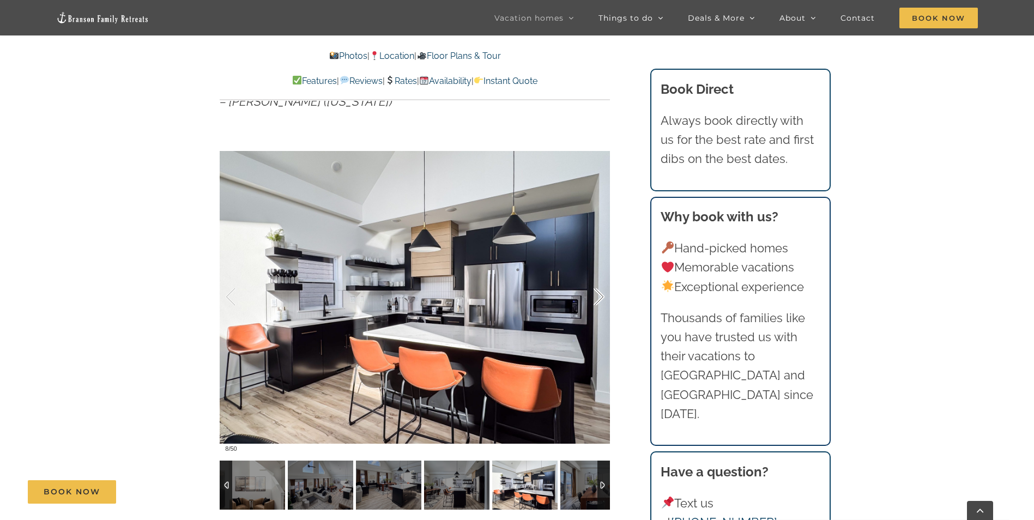
click at [600, 297] on div at bounding box center [588, 297] width 34 height 68
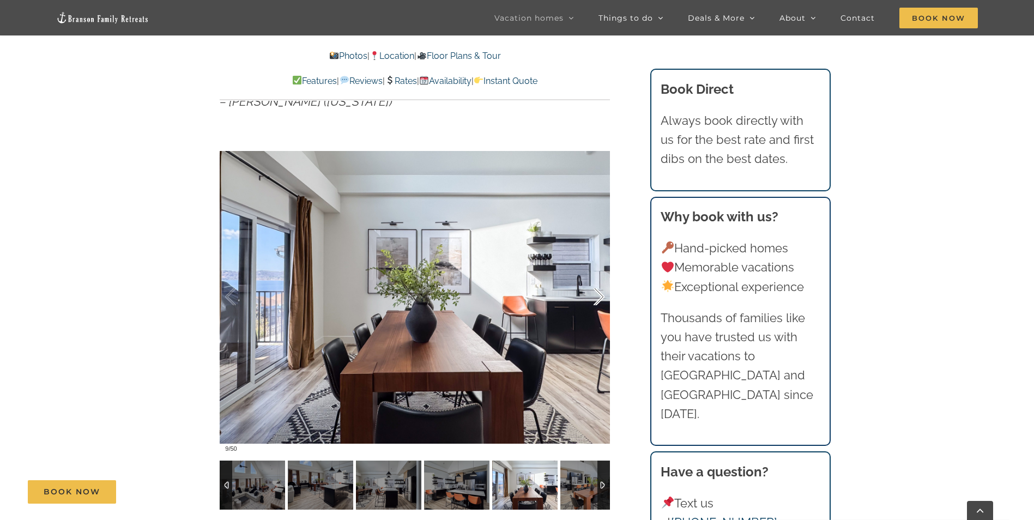
click at [600, 297] on div at bounding box center [588, 297] width 34 height 68
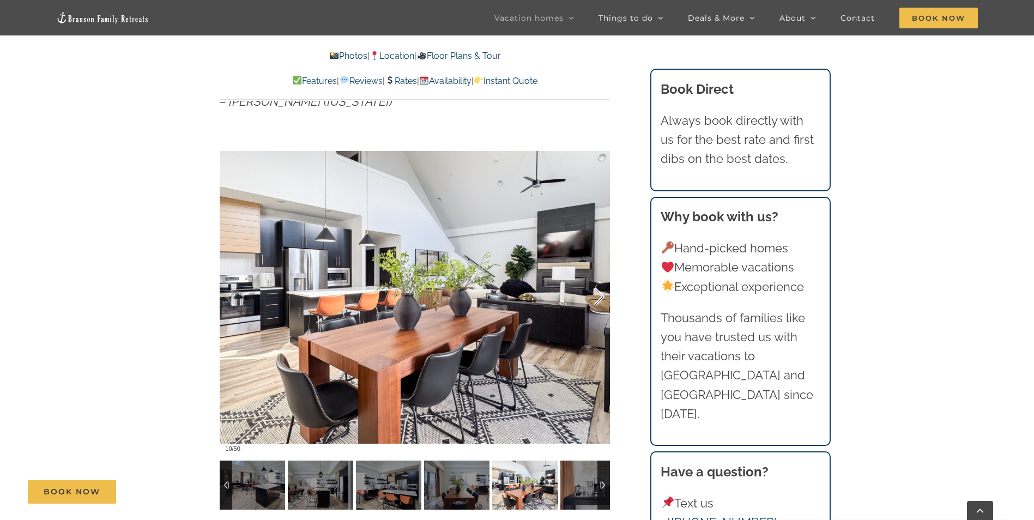
click at [600, 297] on div at bounding box center [588, 297] width 34 height 68
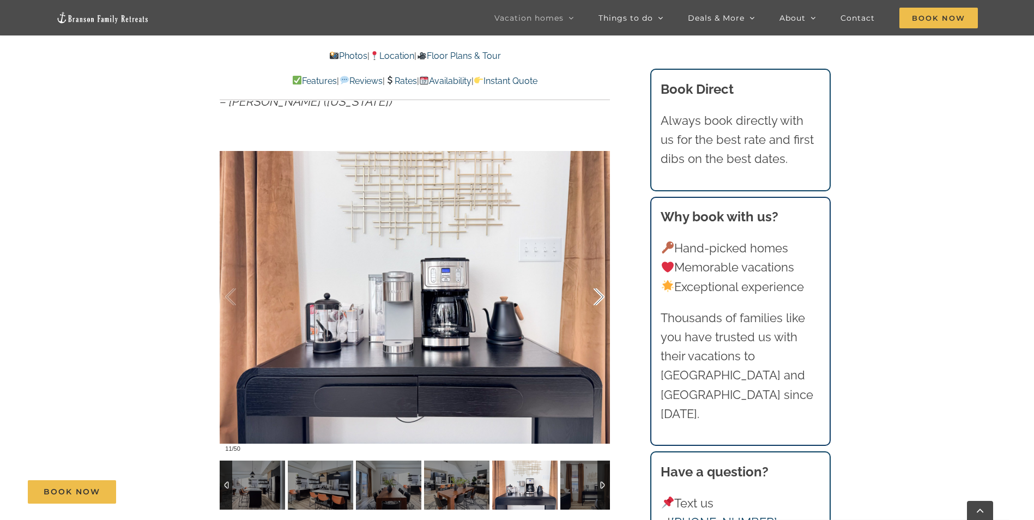
click at [600, 297] on div at bounding box center [588, 297] width 34 height 68
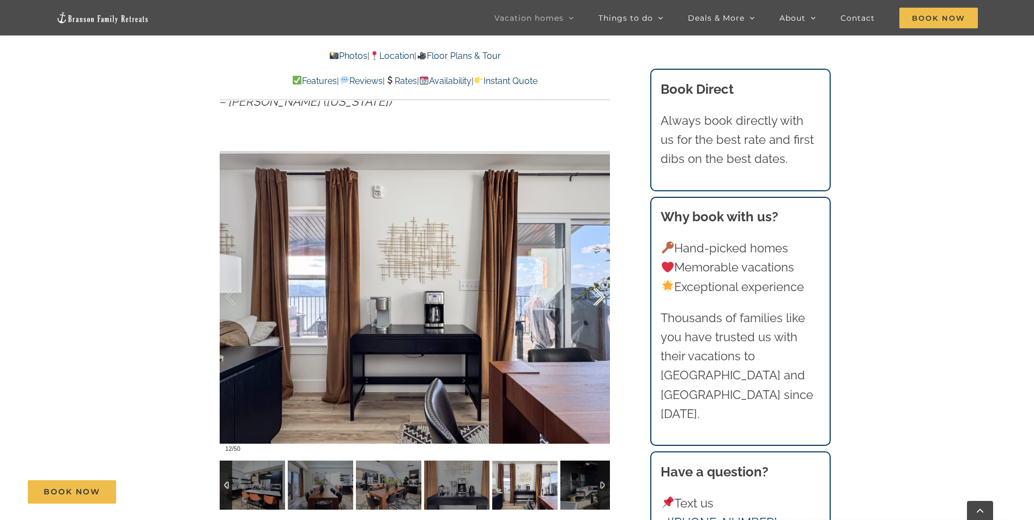
click at [600, 297] on div at bounding box center [588, 297] width 34 height 68
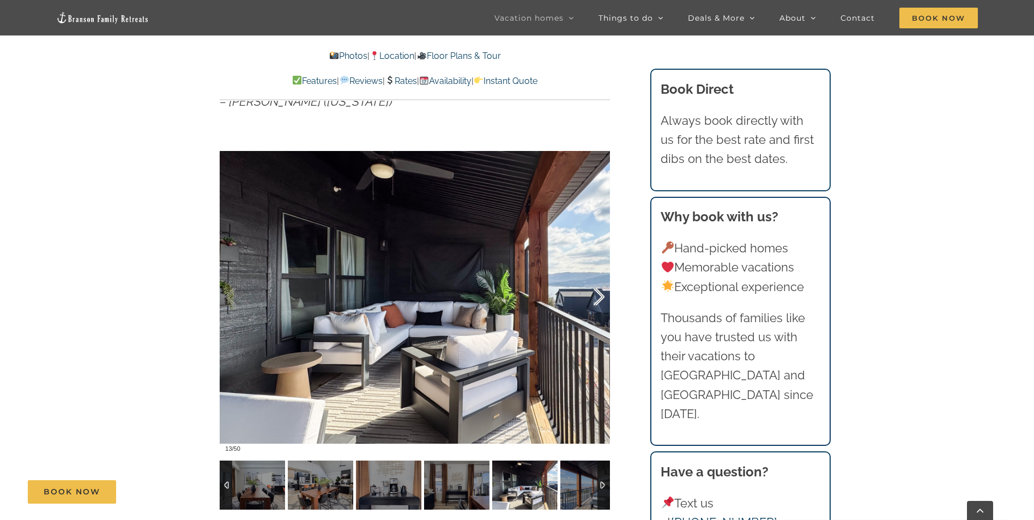
click at [600, 297] on div at bounding box center [588, 297] width 34 height 68
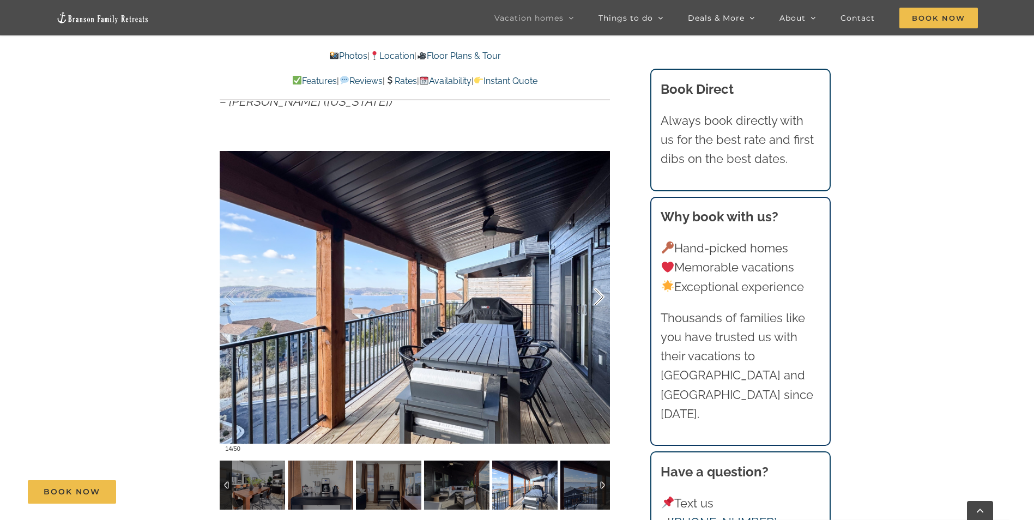
click at [600, 297] on div at bounding box center [588, 297] width 34 height 68
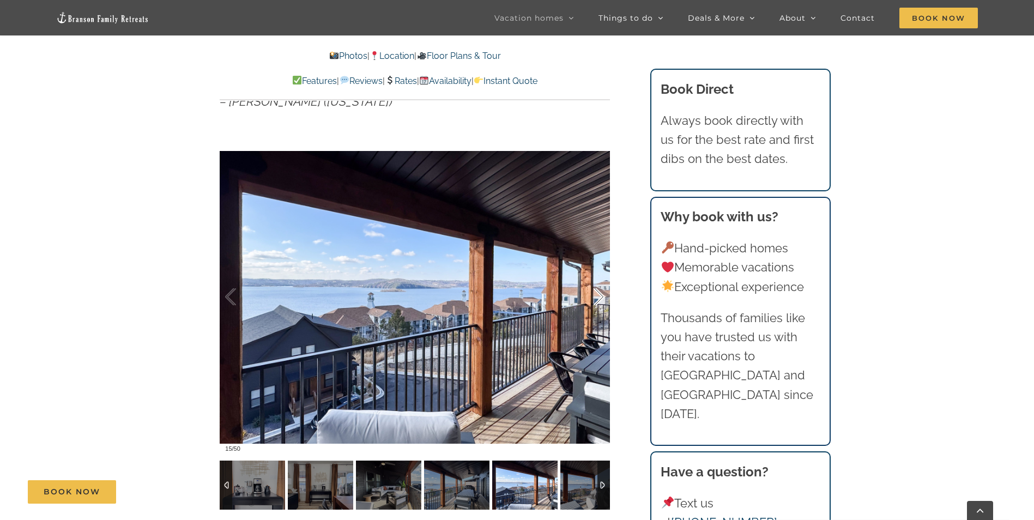
click at [600, 297] on div at bounding box center [588, 297] width 34 height 68
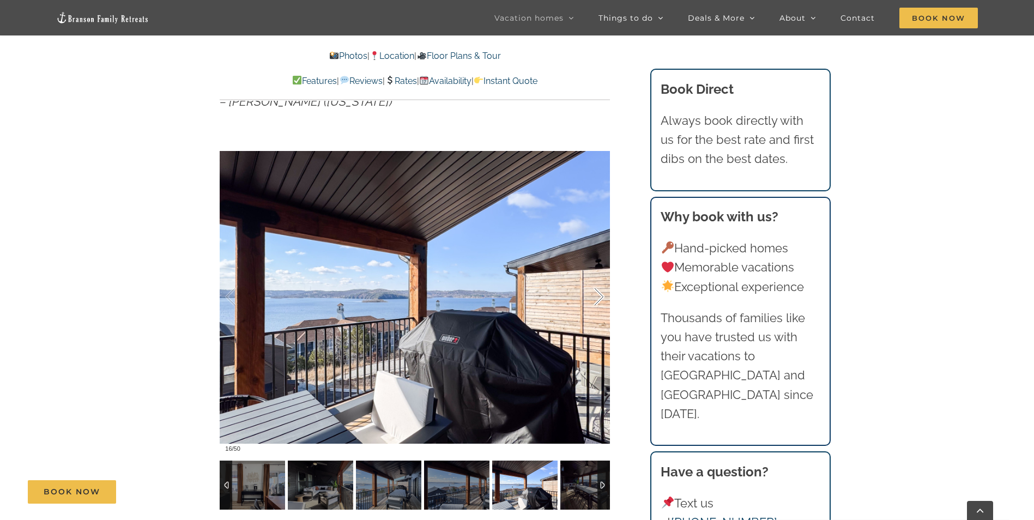
click at [600, 297] on div at bounding box center [588, 297] width 34 height 68
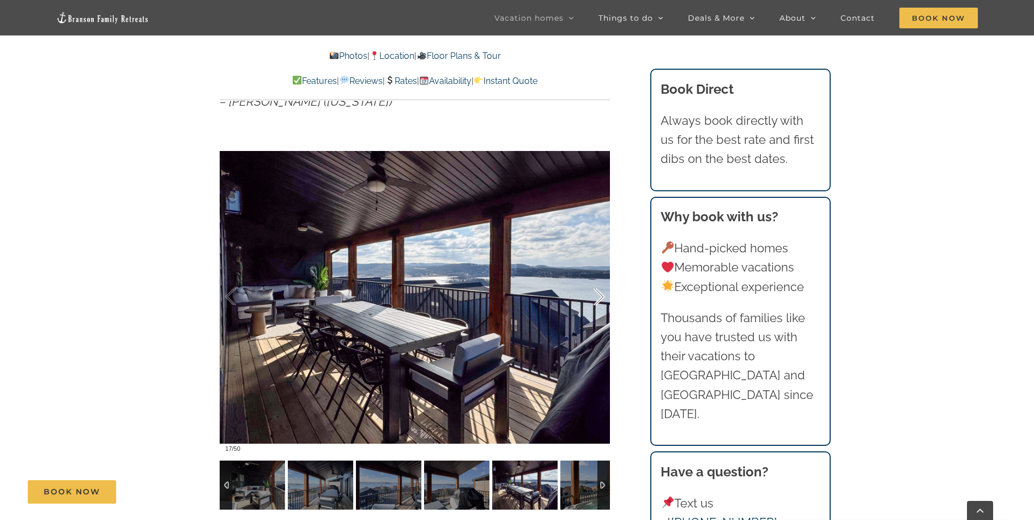
click at [600, 297] on div at bounding box center [588, 297] width 34 height 68
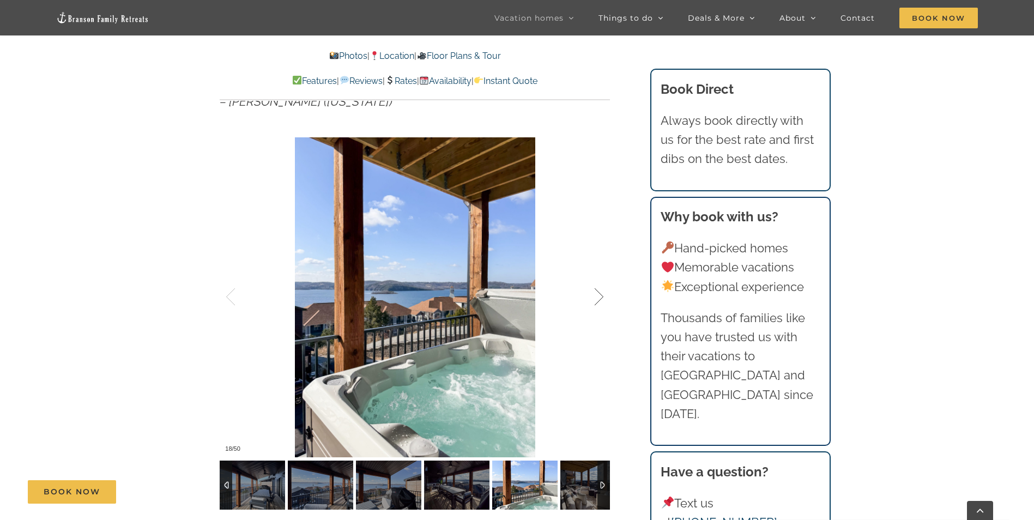
click at [600, 297] on div at bounding box center [588, 297] width 34 height 68
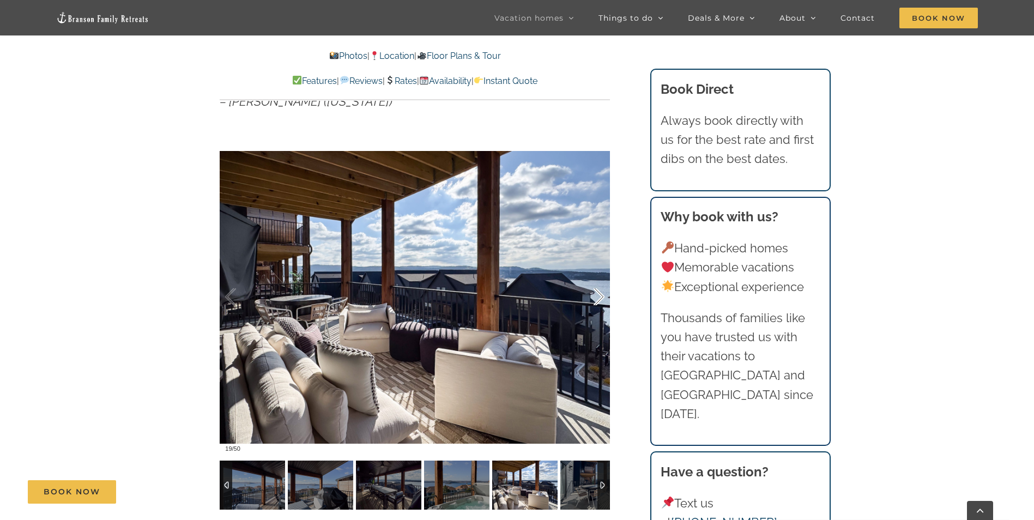
click at [600, 297] on div at bounding box center [588, 297] width 34 height 68
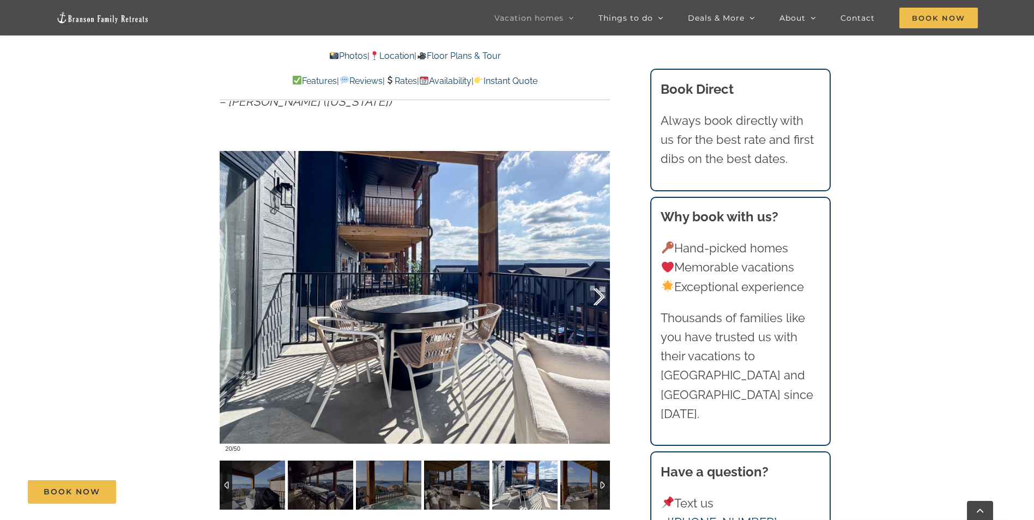
click at [600, 297] on div at bounding box center [588, 297] width 34 height 68
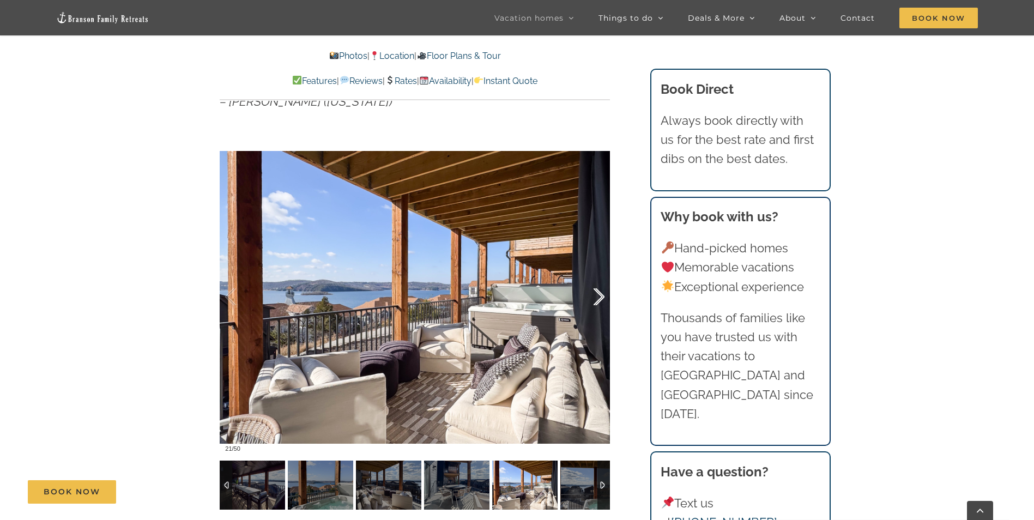
click at [600, 297] on div at bounding box center [588, 297] width 34 height 68
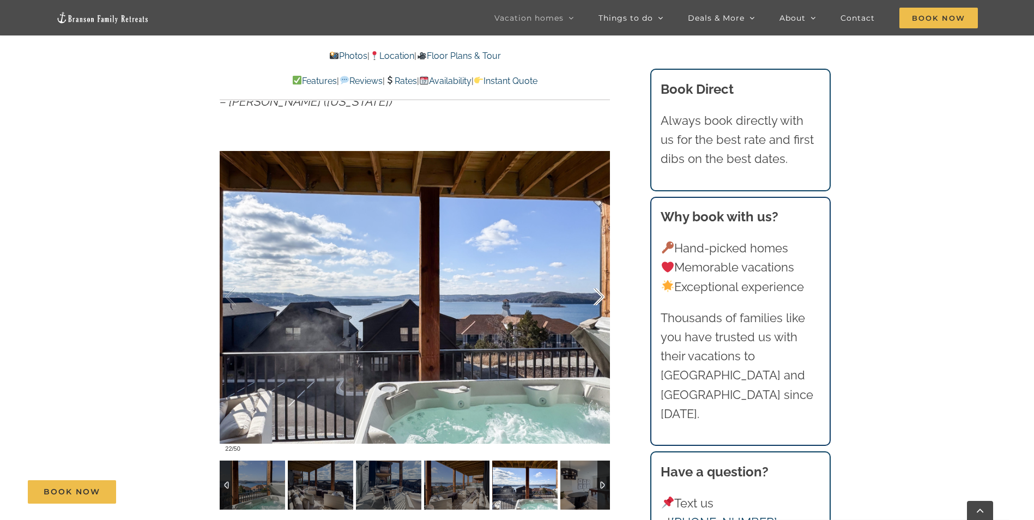
click at [600, 297] on div at bounding box center [588, 297] width 34 height 68
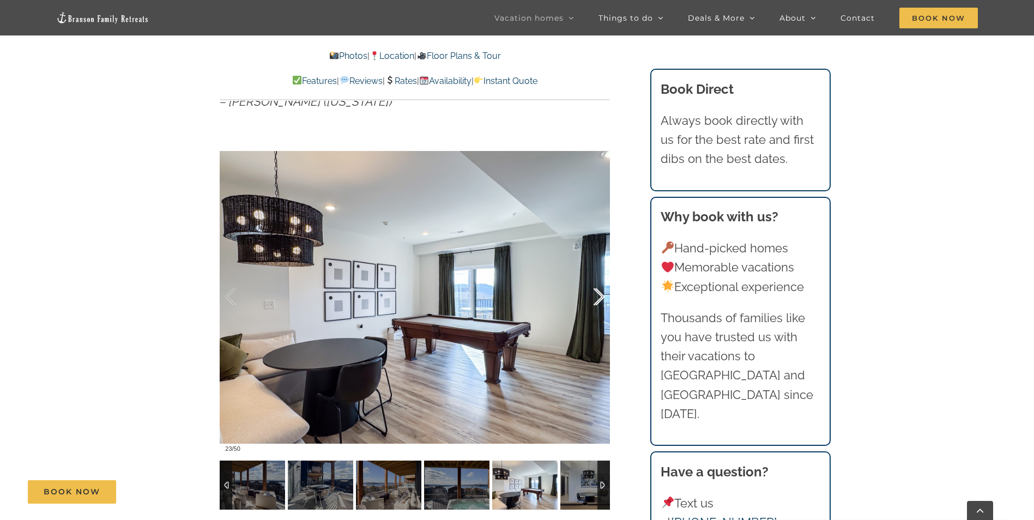
click at [600, 297] on div at bounding box center [588, 297] width 34 height 68
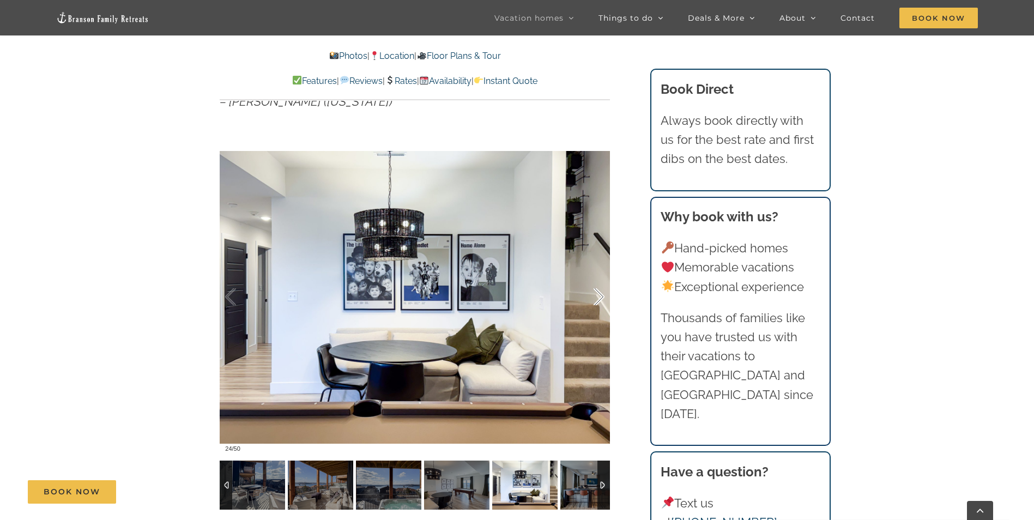
click at [600, 297] on div at bounding box center [588, 297] width 34 height 68
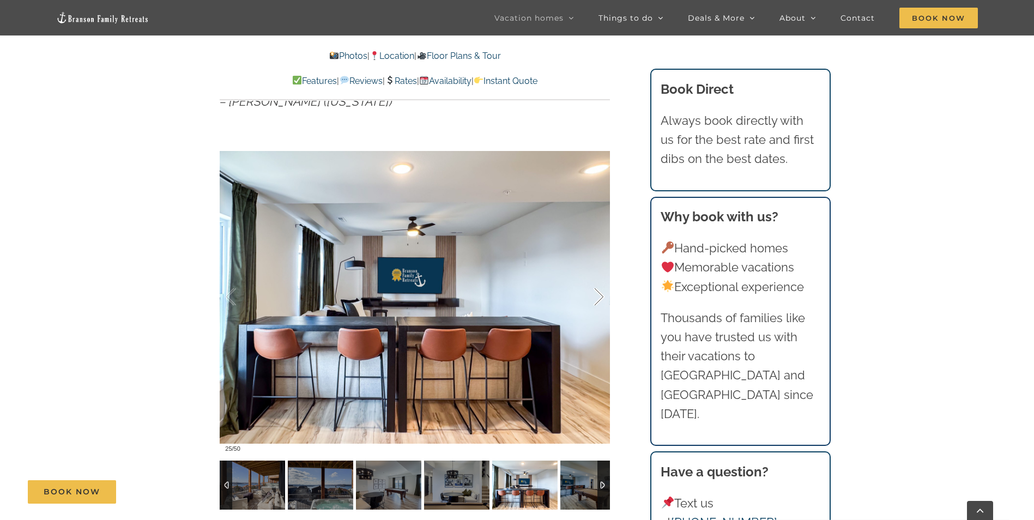
click at [600, 297] on div at bounding box center [588, 297] width 34 height 68
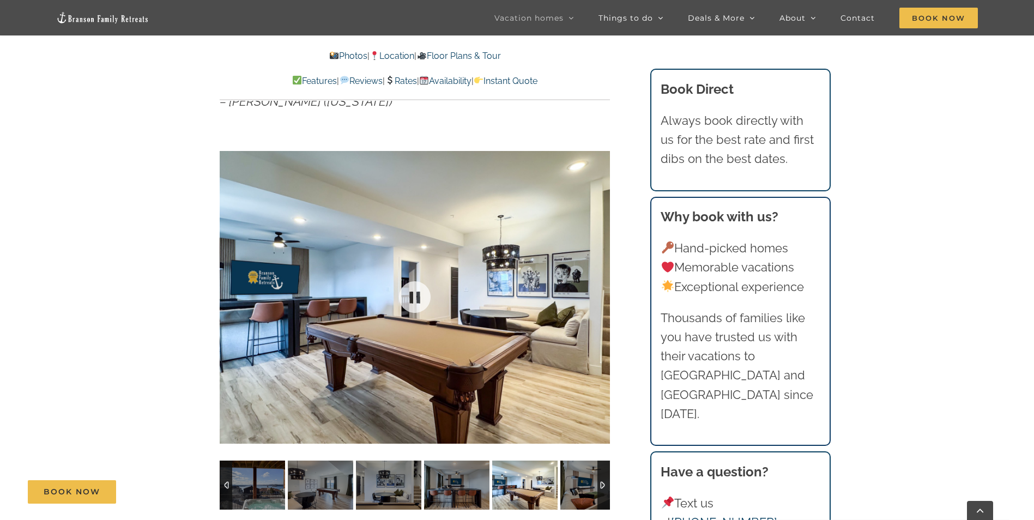
click at [600, 297] on div at bounding box center [415, 297] width 390 height 321
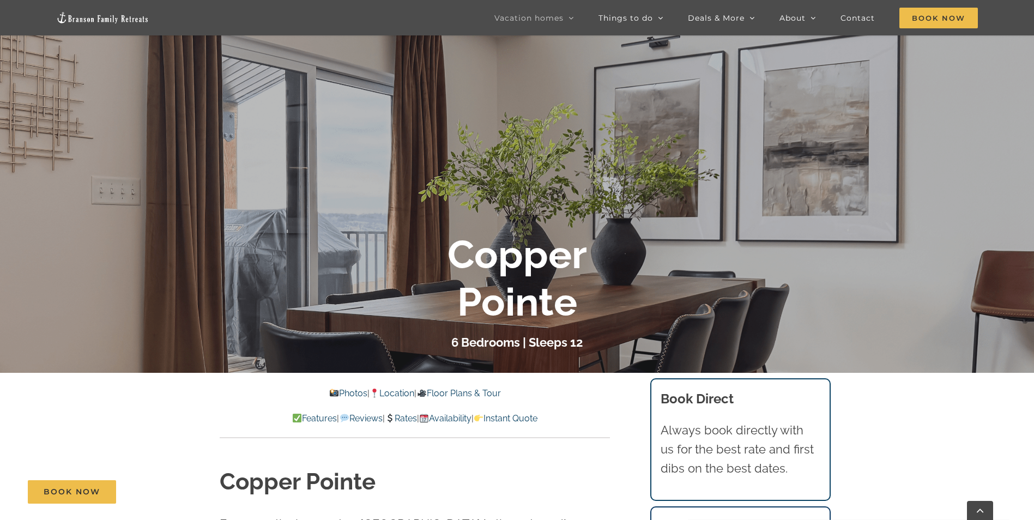
scroll to position [327, 0]
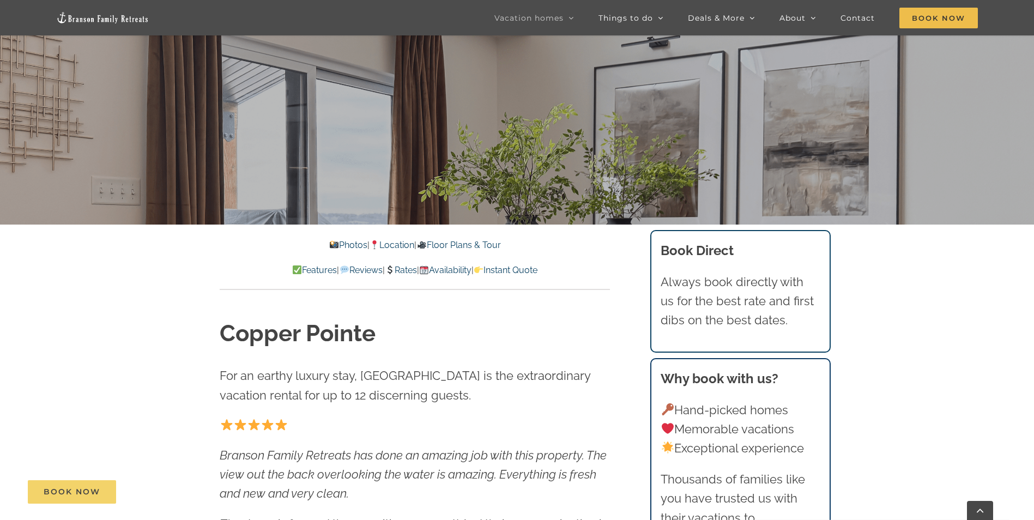
click at [70, 498] on link "Book Now" at bounding box center [72, 491] width 88 height 23
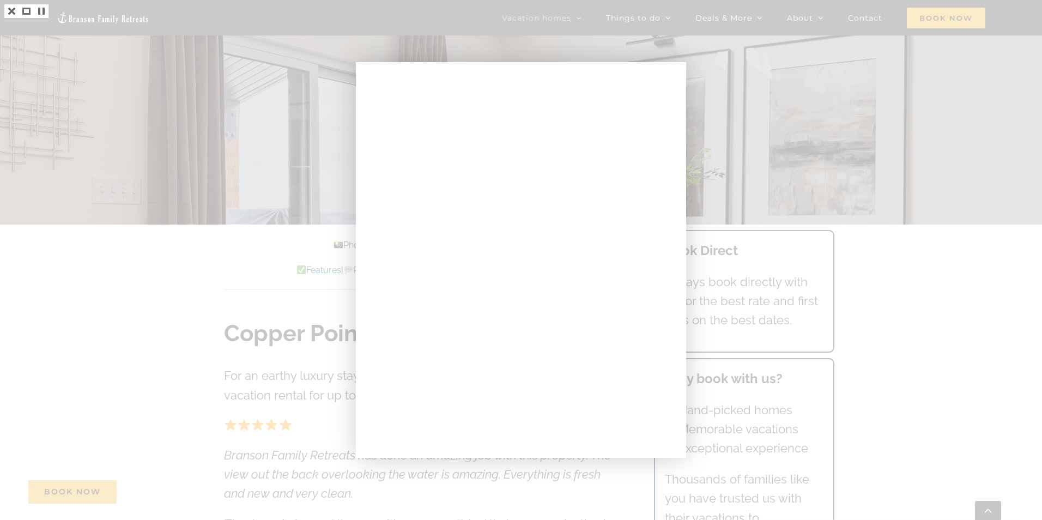
drag, startPoint x: 99, startPoint y: 134, endPoint x: 67, endPoint y: 61, distance: 80.0
click at [99, 132] on div at bounding box center [521, 260] width 1042 height 520
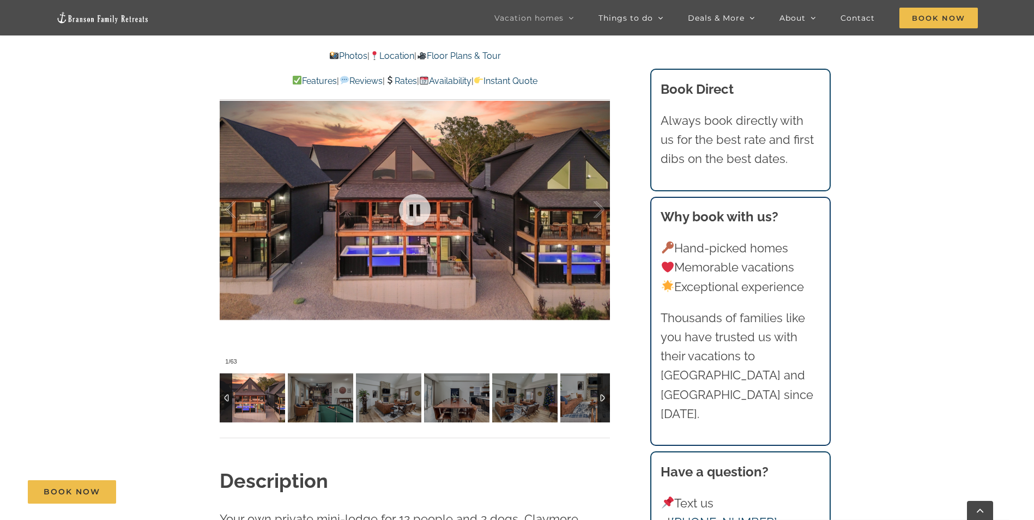
scroll to position [872, 0]
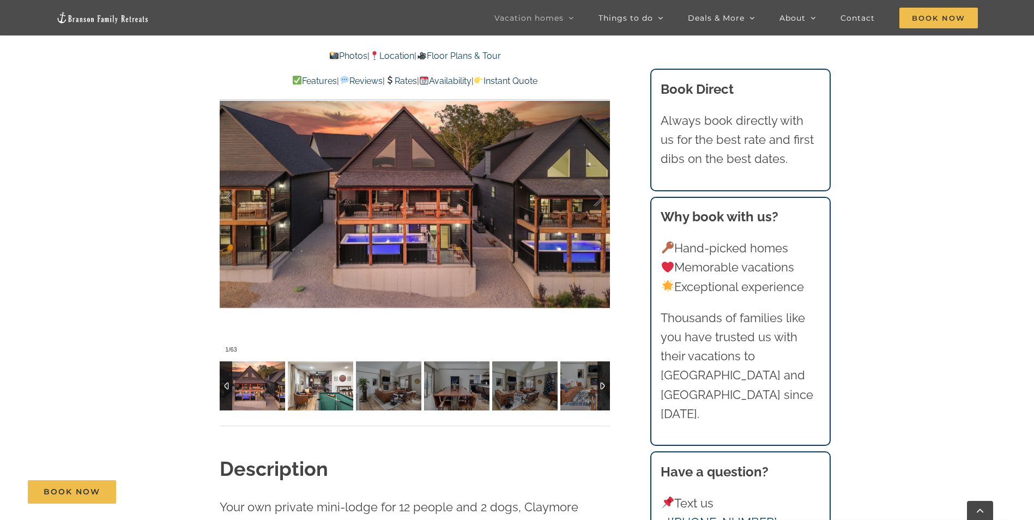
click at [329, 383] on img at bounding box center [320, 385] width 65 height 49
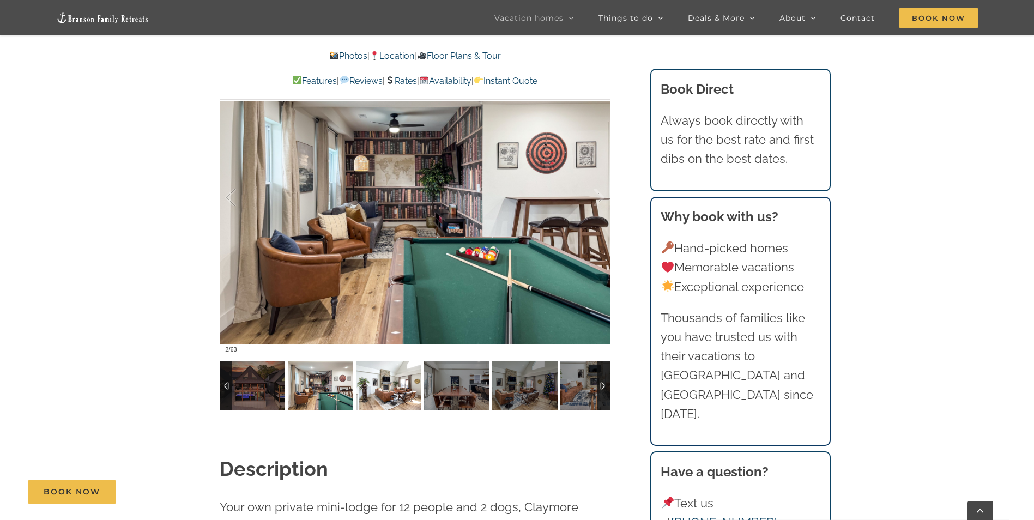
click at [385, 388] on img at bounding box center [388, 385] width 65 height 49
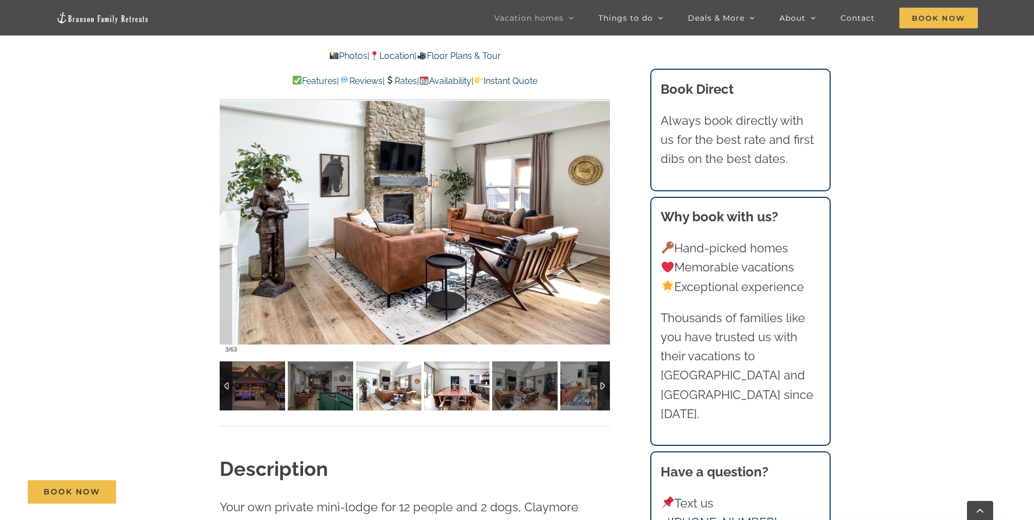
click at [442, 389] on img at bounding box center [456, 385] width 65 height 49
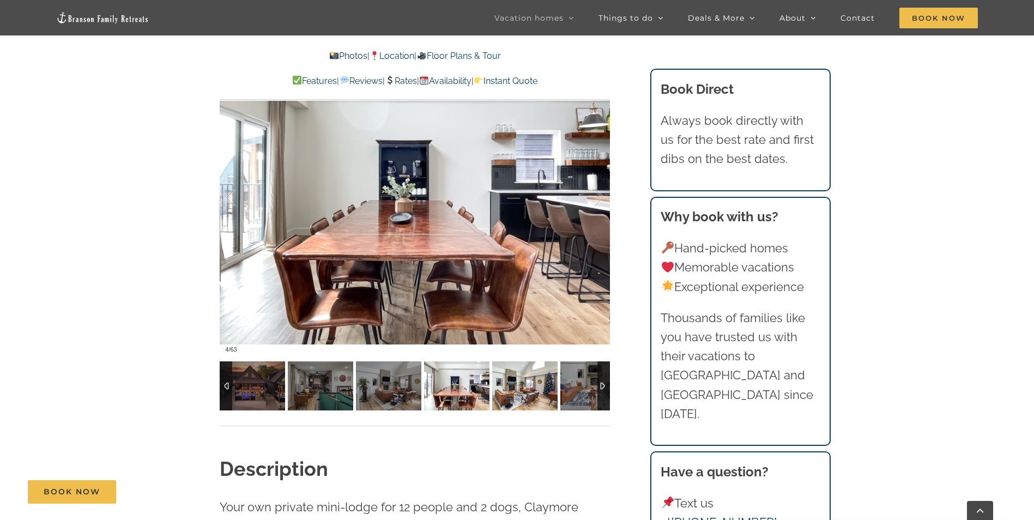
click at [521, 391] on img at bounding box center [524, 385] width 65 height 49
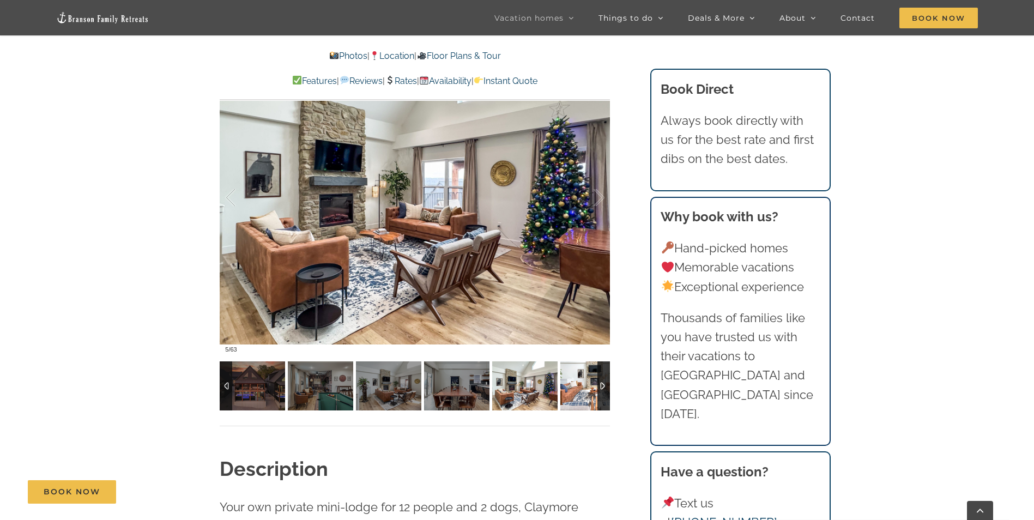
click at [572, 389] on img at bounding box center [592, 385] width 65 height 49
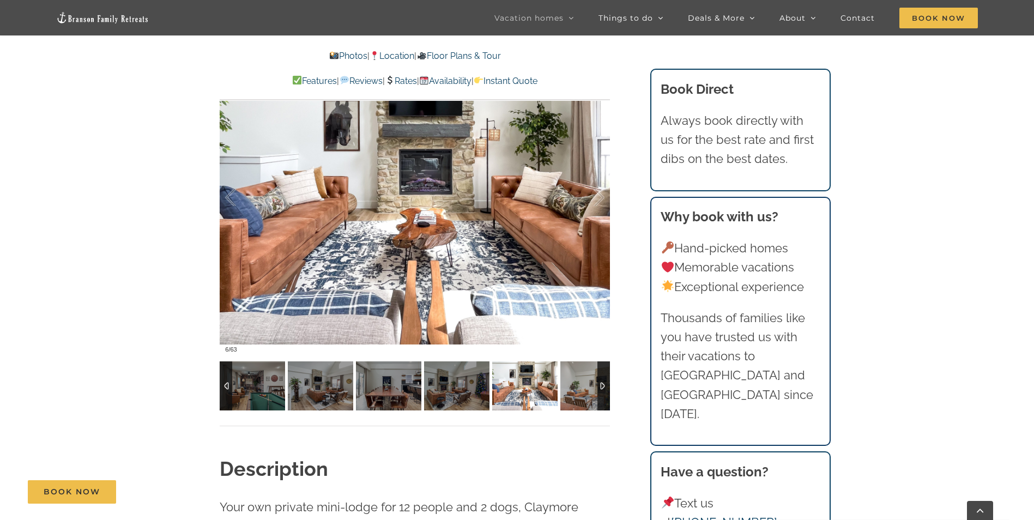
click at [604, 383] on div at bounding box center [603, 385] width 13 height 49
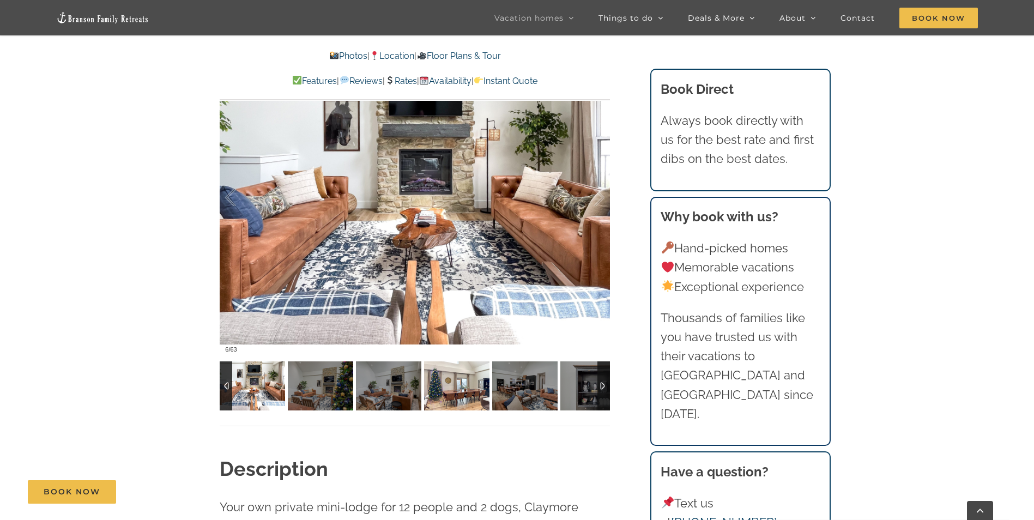
click at [448, 384] on img at bounding box center [456, 385] width 65 height 49
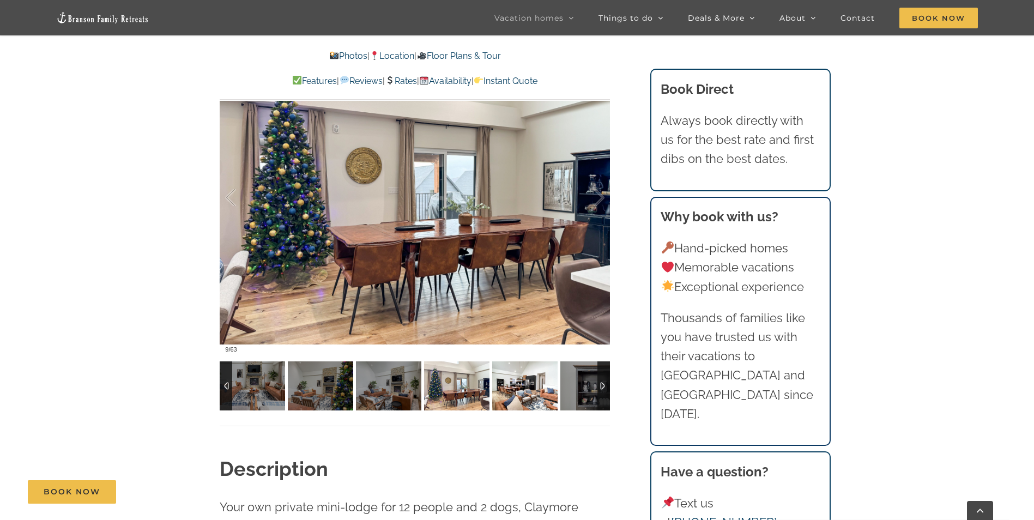
click at [508, 388] on img at bounding box center [524, 385] width 65 height 49
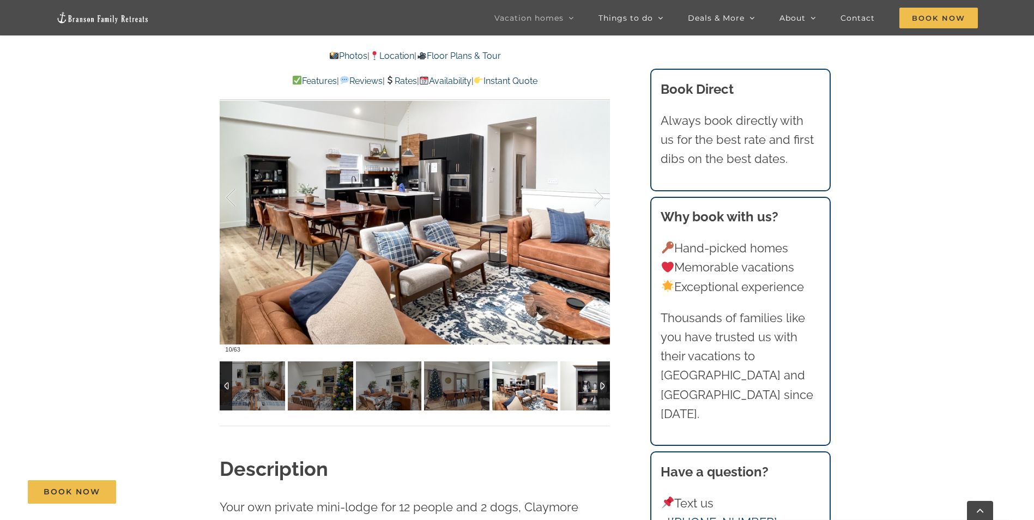
click at [573, 382] on img at bounding box center [592, 385] width 65 height 49
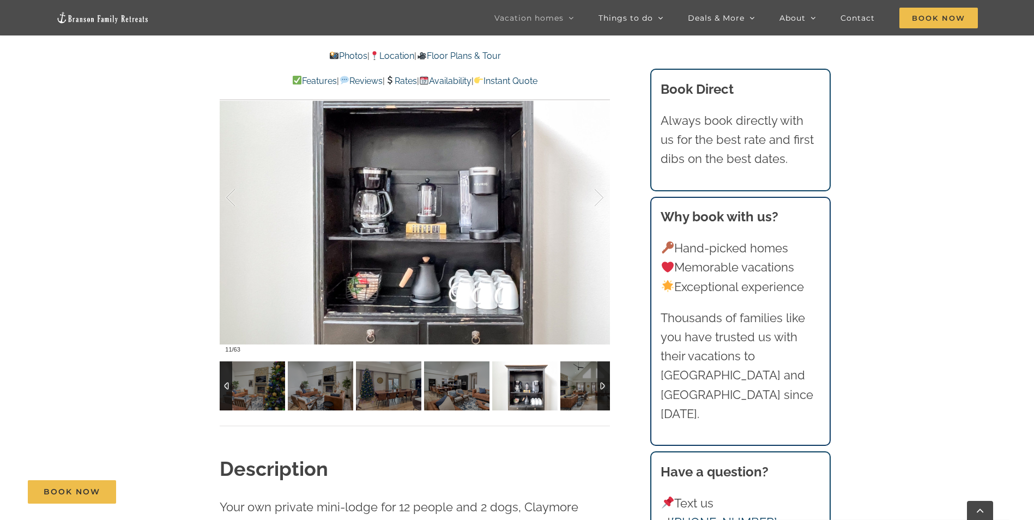
click at [601, 384] on div at bounding box center [603, 385] width 13 height 49
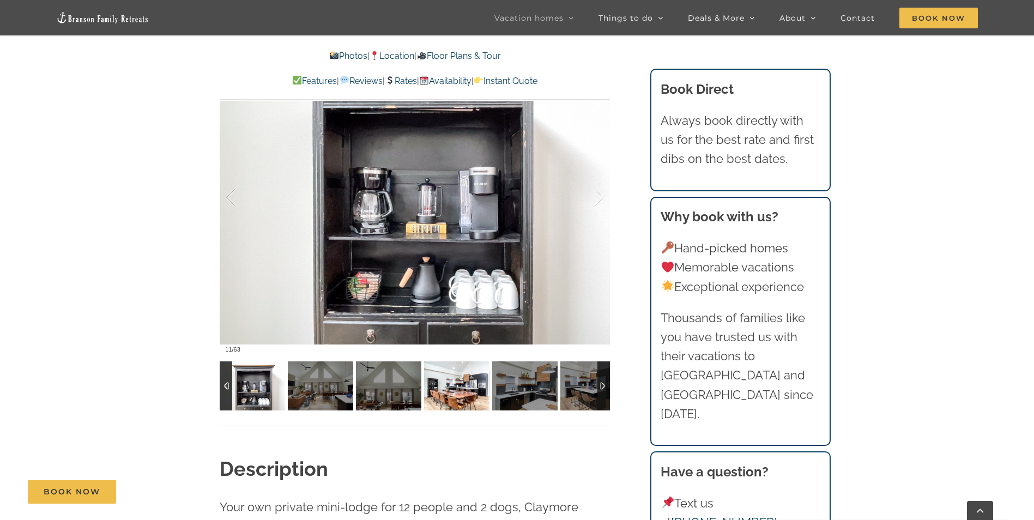
click at [440, 380] on img at bounding box center [456, 385] width 65 height 49
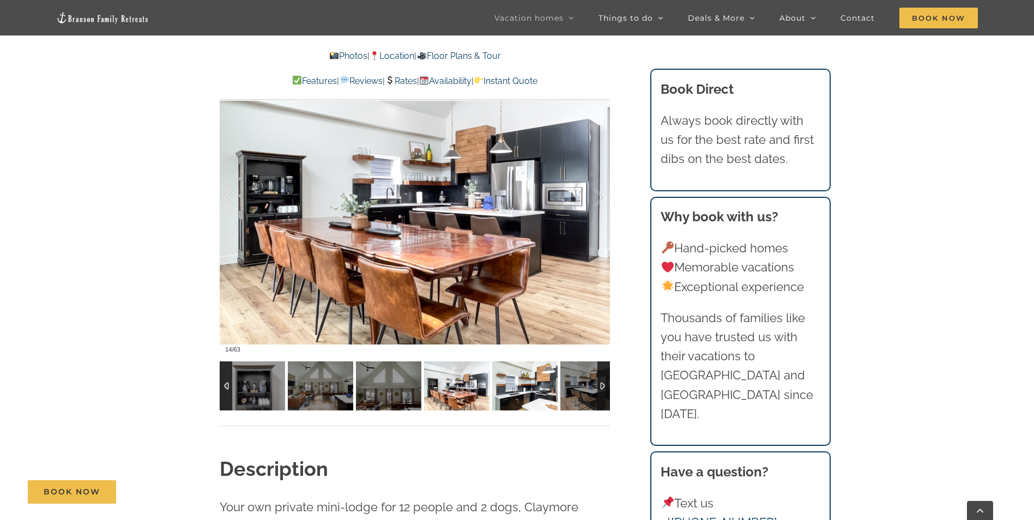
click at [498, 378] on img at bounding box center [524, 385] width 65 height 49
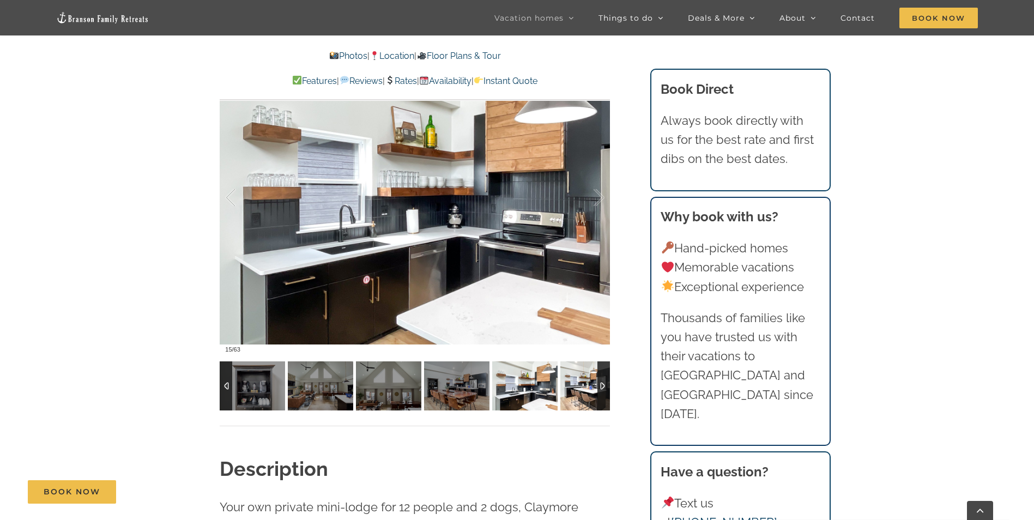
click at [581, 383] on img at bounding box center [592, 385] width 65 height 49
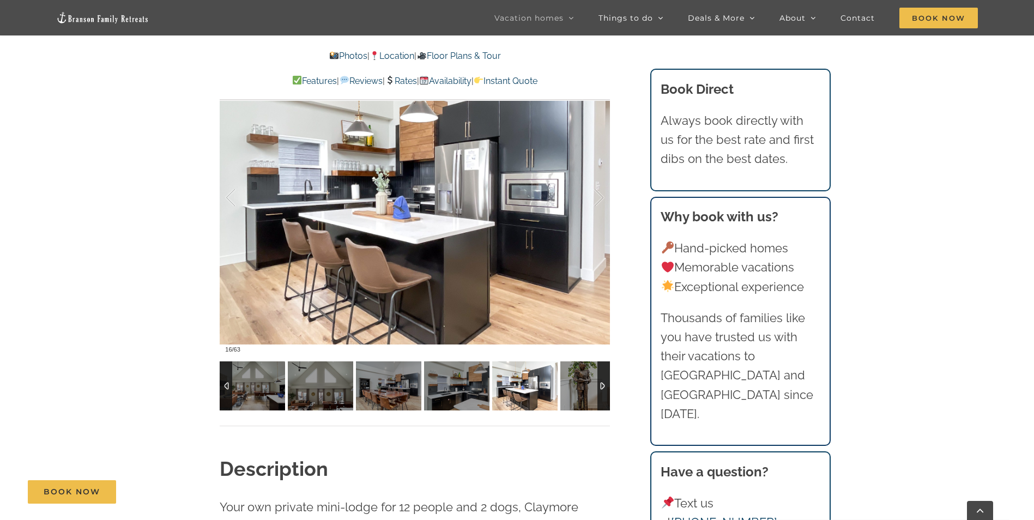
click at [602, 383] on div at bounding box center [603, 385] width 13 height 49
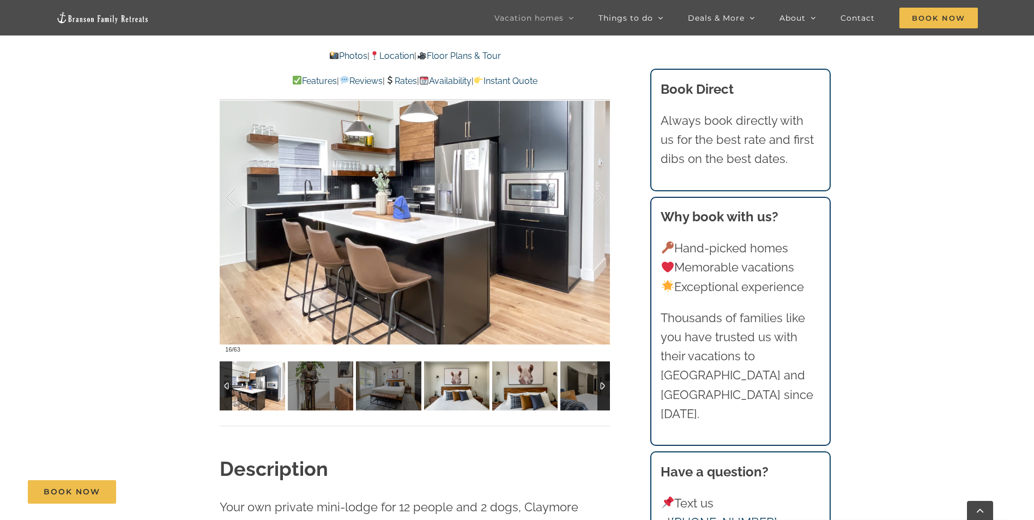
click at [453, 381] on img at bounding box center [456, 385] width 65 height 49
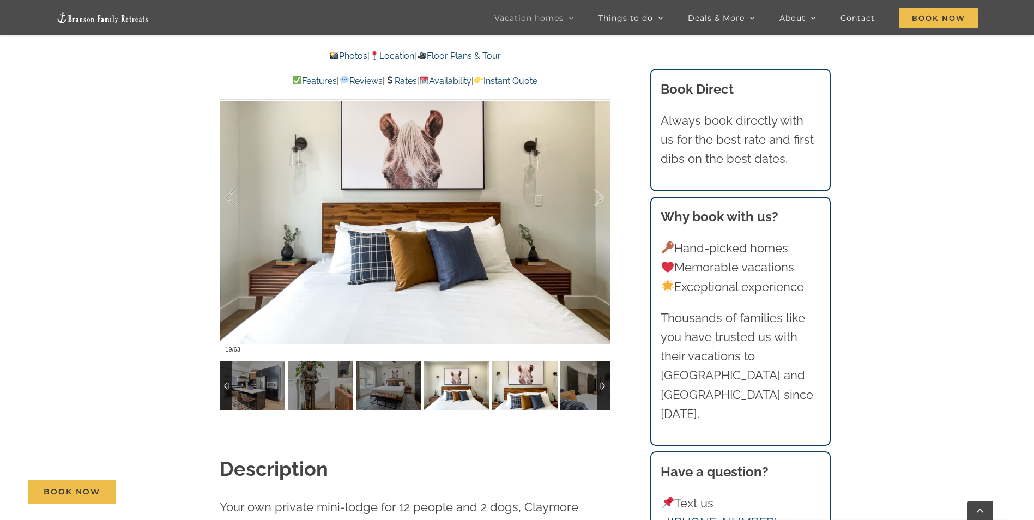
click at [523, 380] on img at bounding box center [524, 385] width 65 height 49
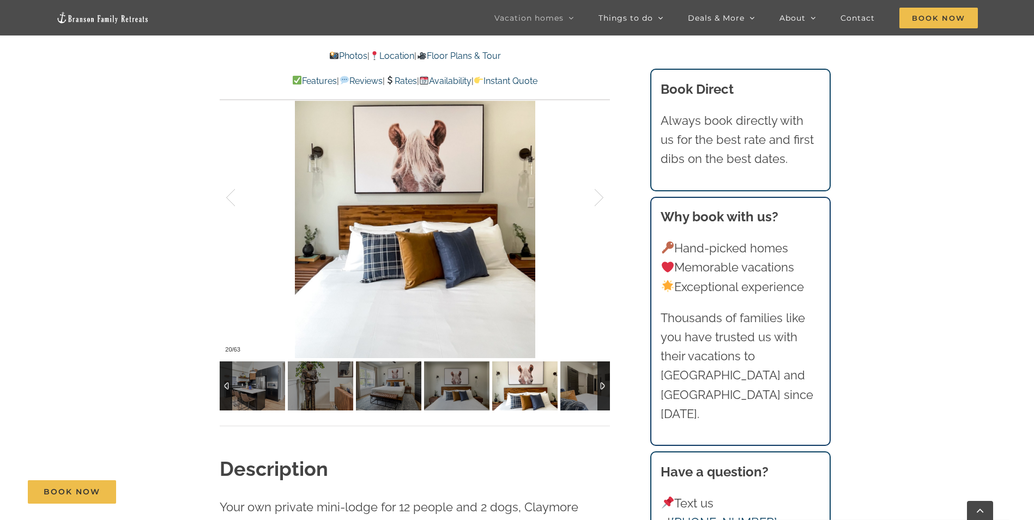
click at [603, 384] on div at bounding box center [603, 385] width 13 height 49
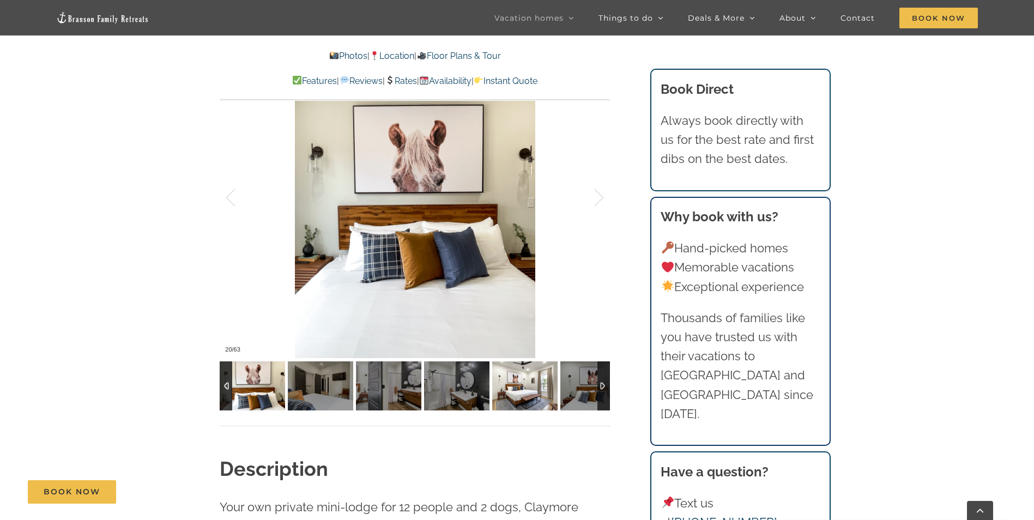
click at [504, 389] on img at bounding box center [524, 385] width 65 height 49
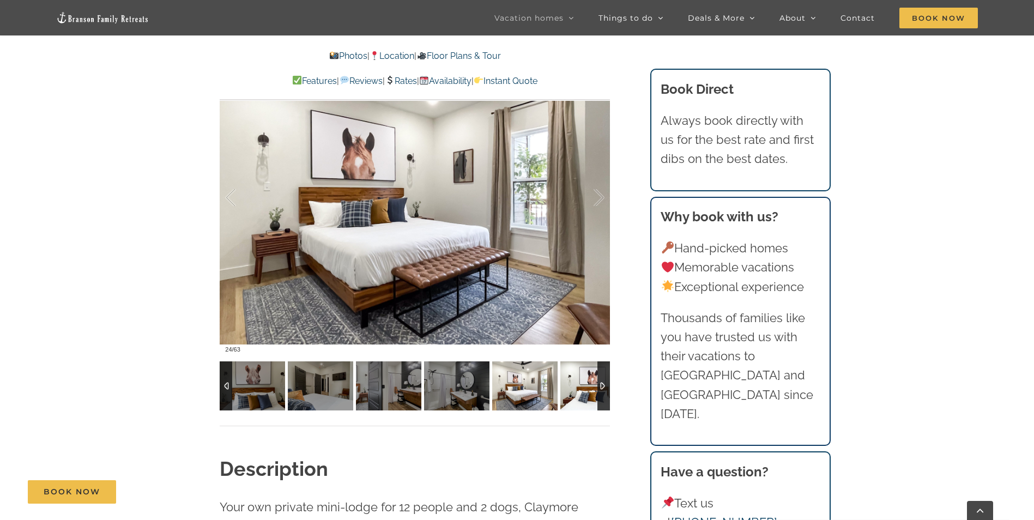
click at [573, 386] on img at bounding box center [592, 385] width 65 height 49
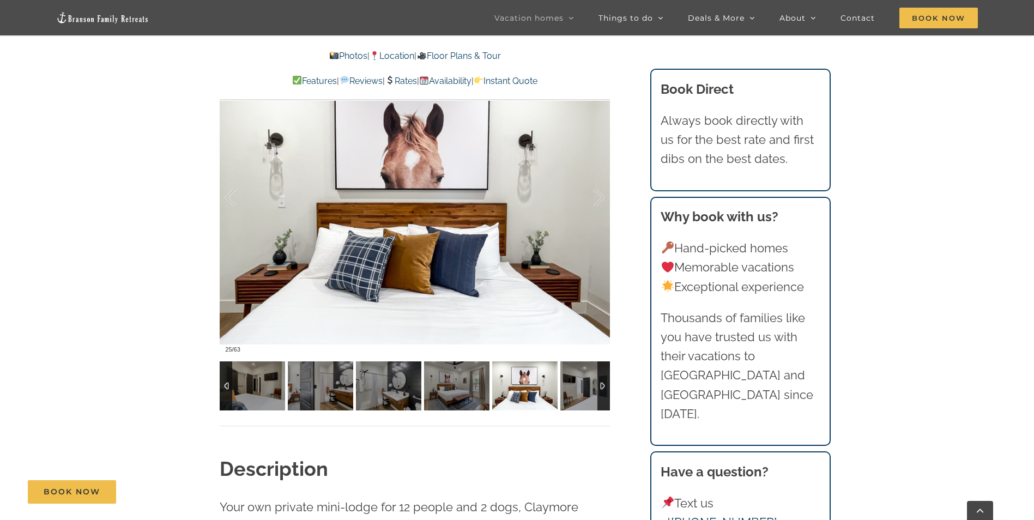
click at [597, 385] on div at bounding box center [603, 385] width 13 height 49
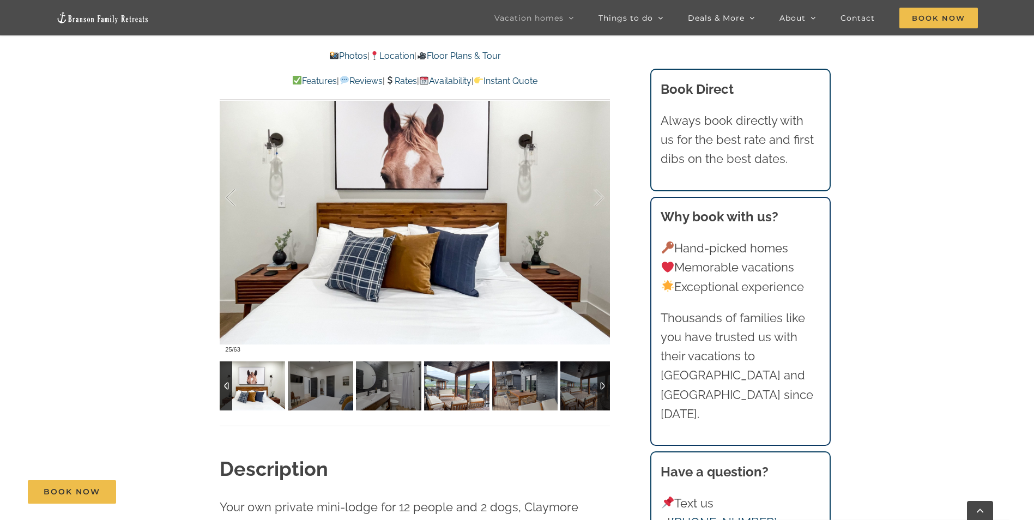
click at [480, 382] on img at bounding box center [456, 385] width 65 height 49
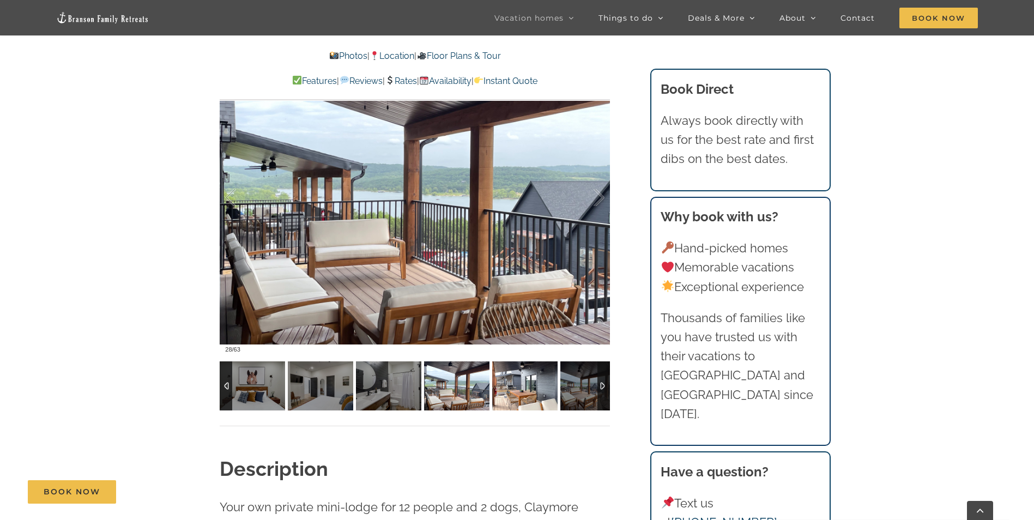
click at [515, 382] on img at bounding box center [524, 385] width 65 height 49
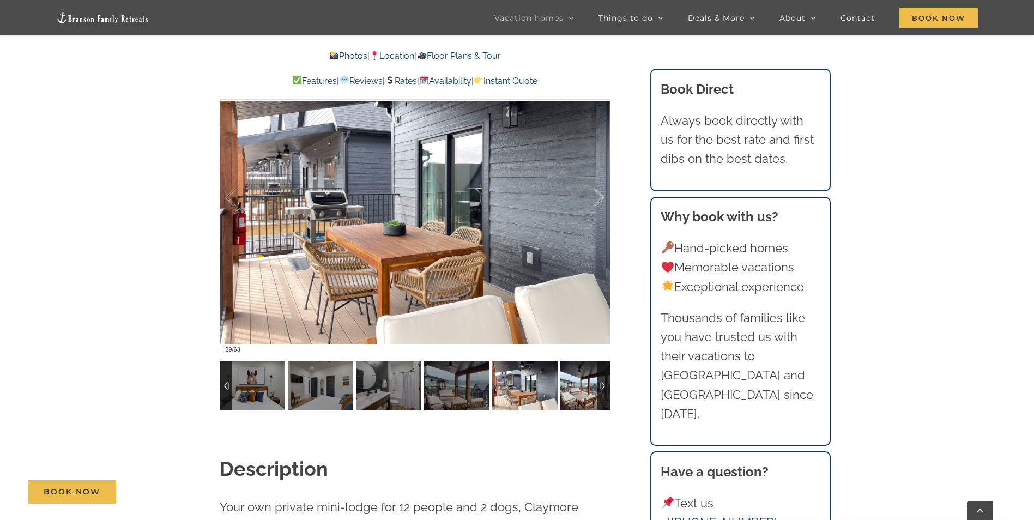
click at [583, 382] on img at bounding box center [592, 385] width 65 height 49
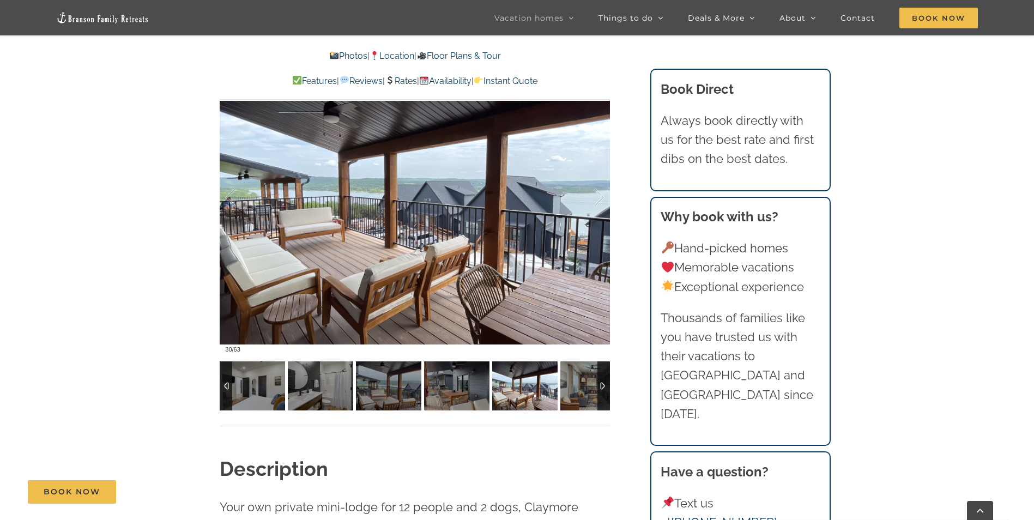
click at [604, 383] on div at bounding box center [603, 385] width 13 height 49
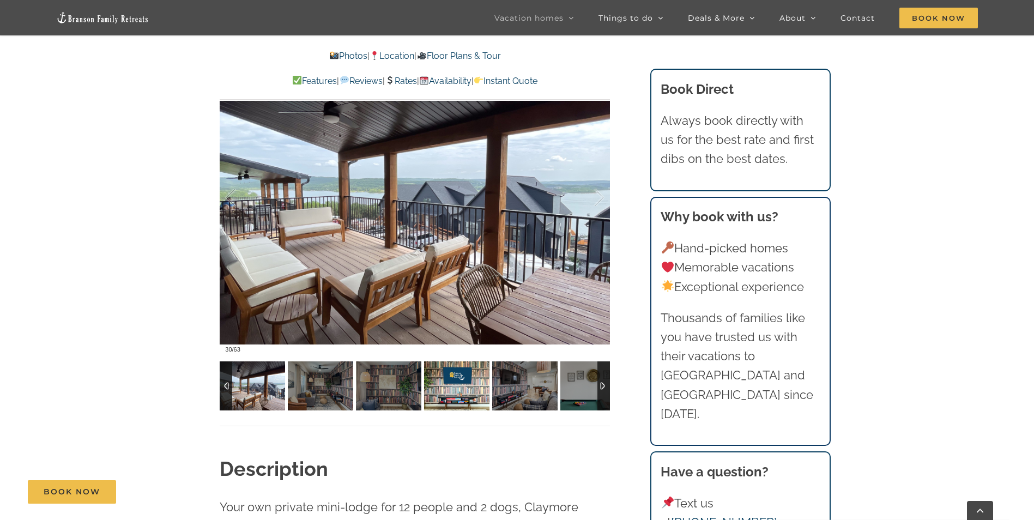
drag, startPoint x: 452, startPoint y: 382, endPoint x: 460, endPoint y: 380, distance: 7.7
click at [453, 380] on img at bounding box center [456, 385] width 65 height 49
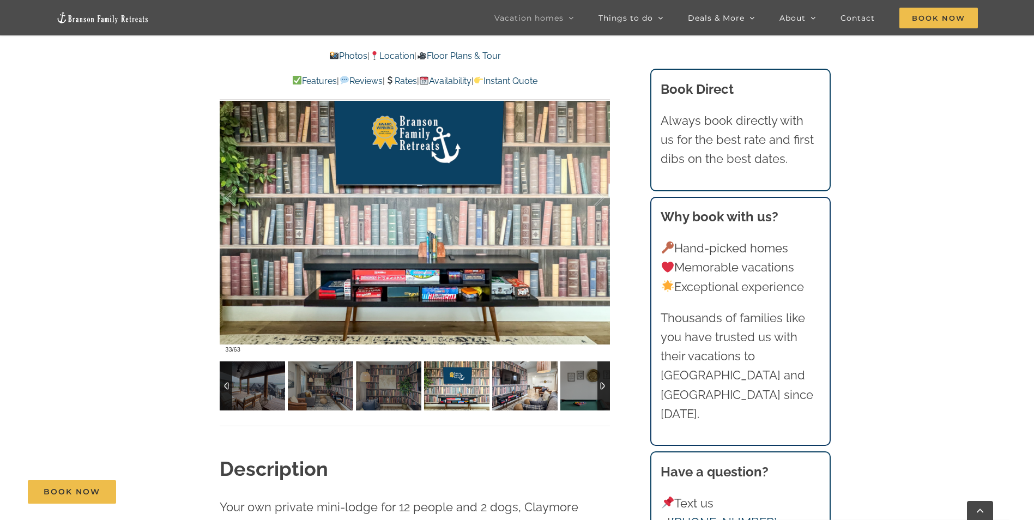
click at [516, 385] on img at bounding box center [524, 385] width 65 height 49
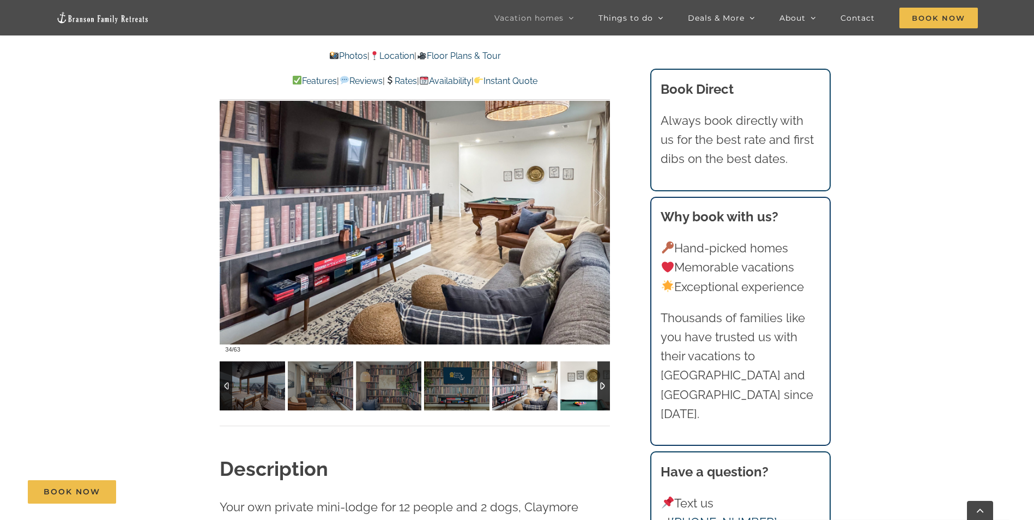
click at [584, 380] on img at bounding box center [592, 385] width 65 height 49
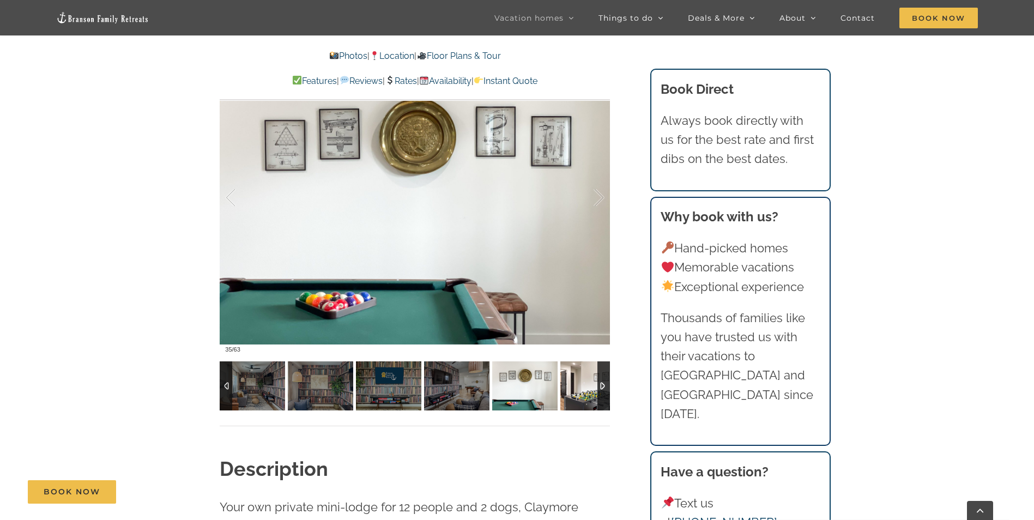
click at [584, 380] on img at bounding box center [592, 385] width 65 height 49
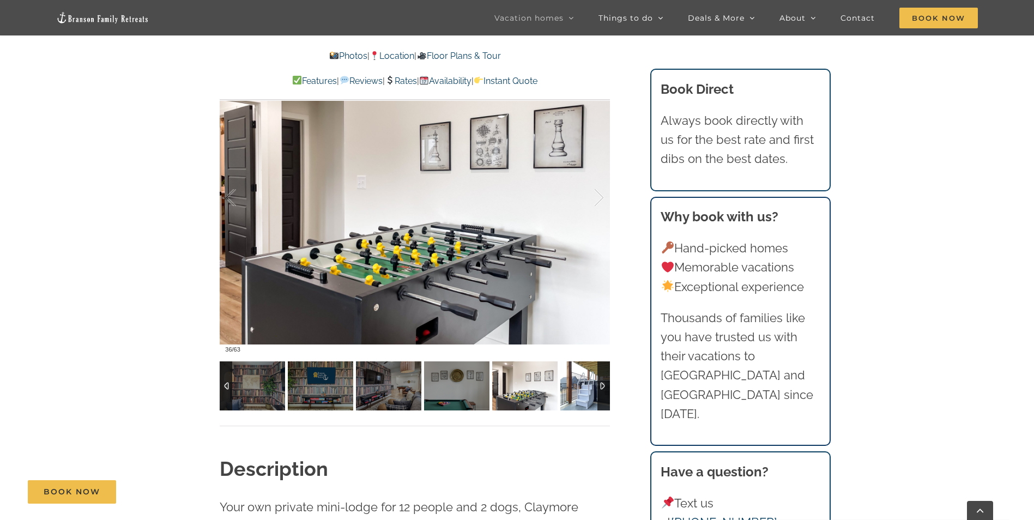
click at [583, 380] on img at bounding box center [592, 385] width 65 height 49
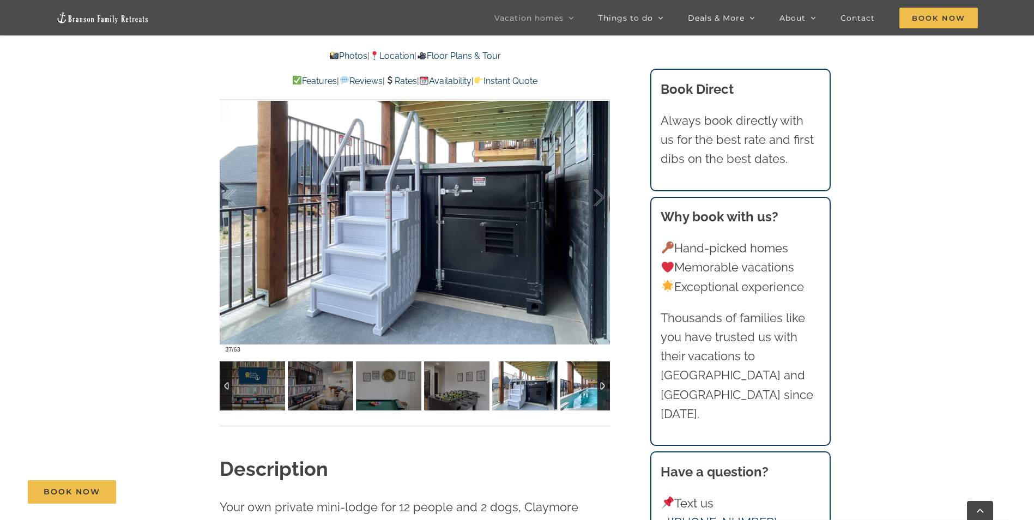
click at [583, 380] on img at bounding box center [592, 385] width 65 height 49
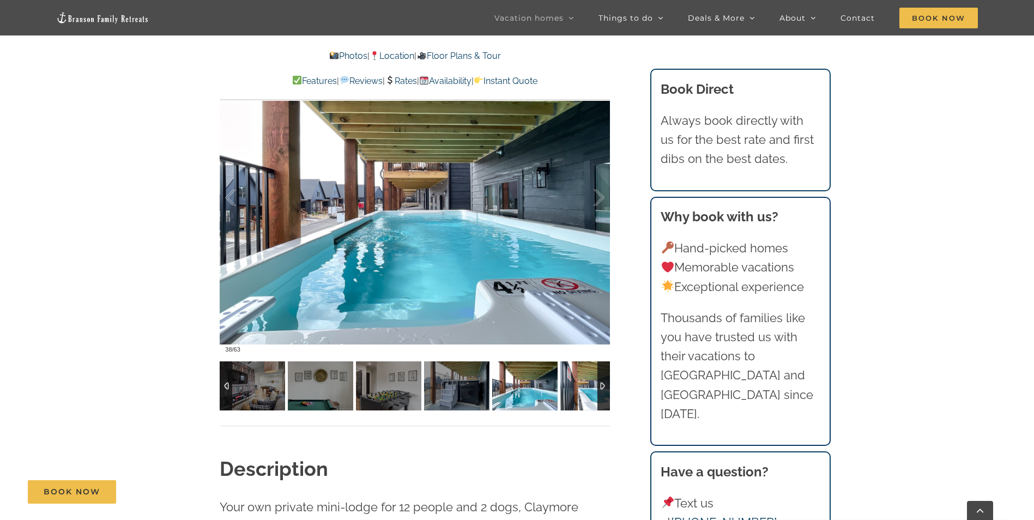
click at [583, 380] on img at bounding box center [592, 385] width 65 height 49
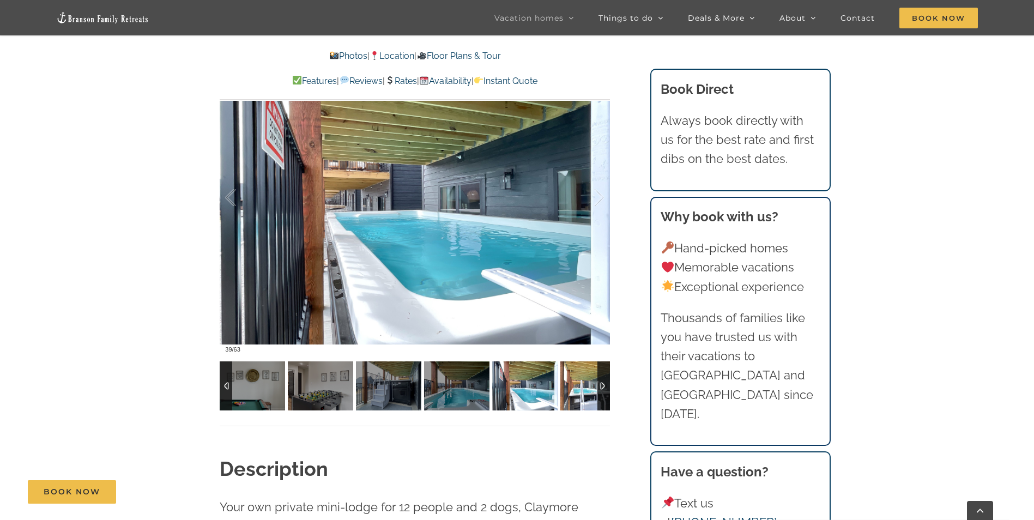
click at [583, 380] on img at bounding box center [592, 385] width 65 height 49
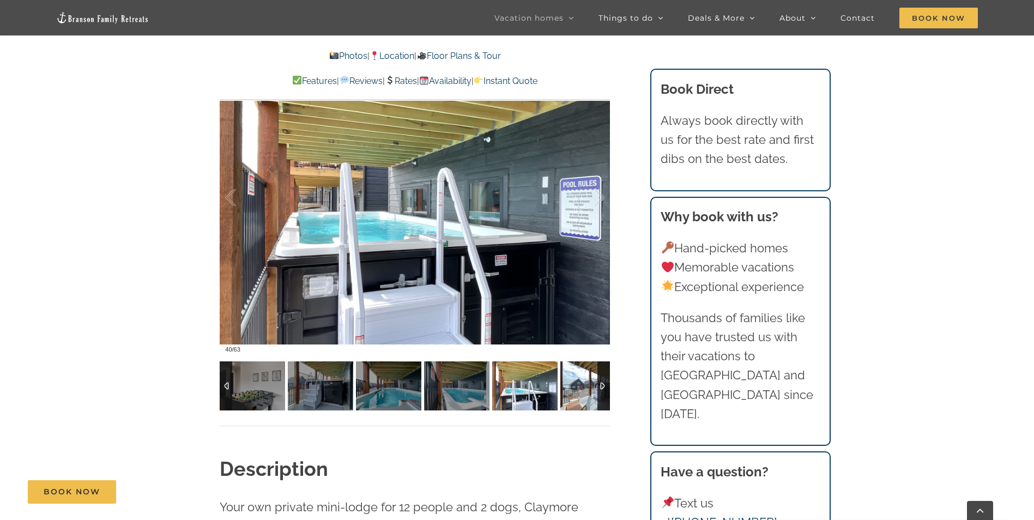
click at [583, 380] on img at bounding box center [592, 385] width 65 height 49
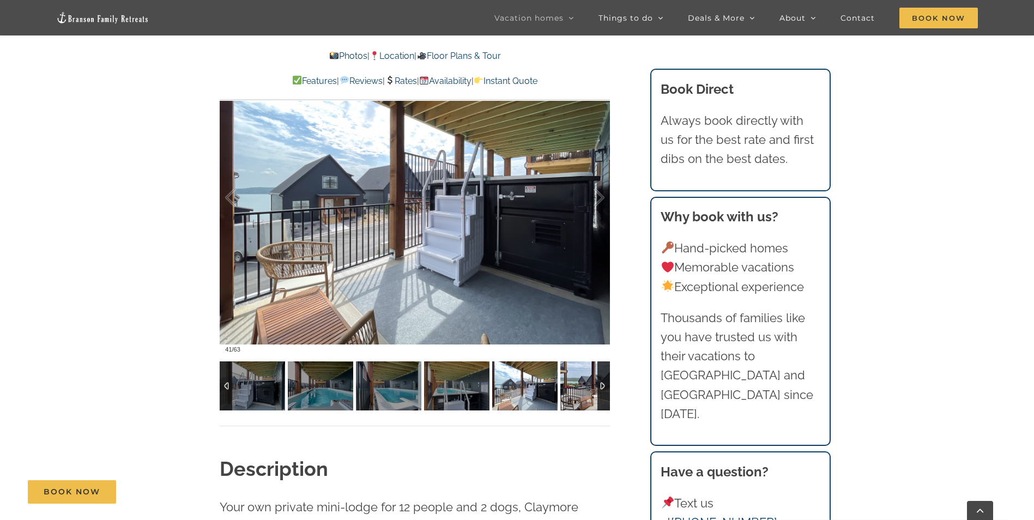
click at [583, 380] on img at bounding box center [592, 385] width 65 height 49
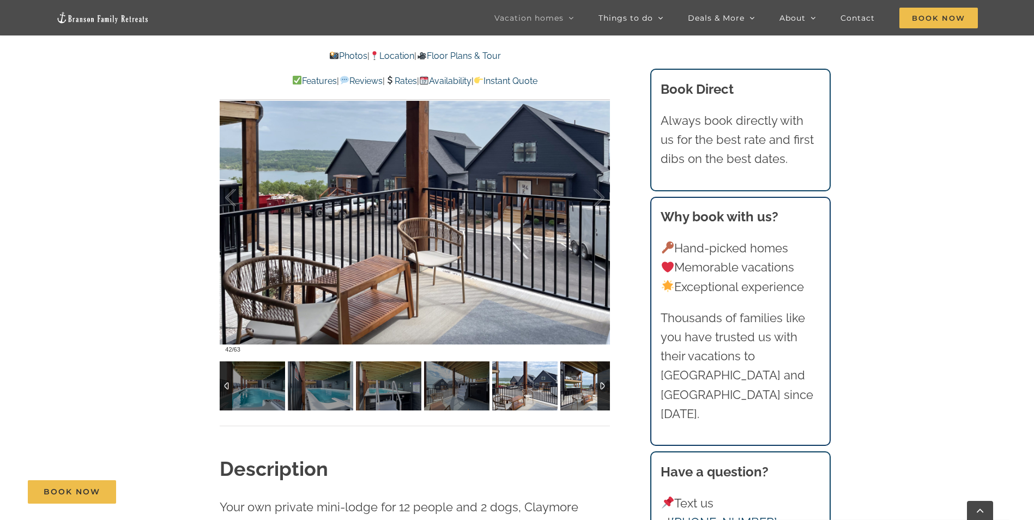
click at [583, 380] on img at bounding box center [592, 385] width 65 height 49
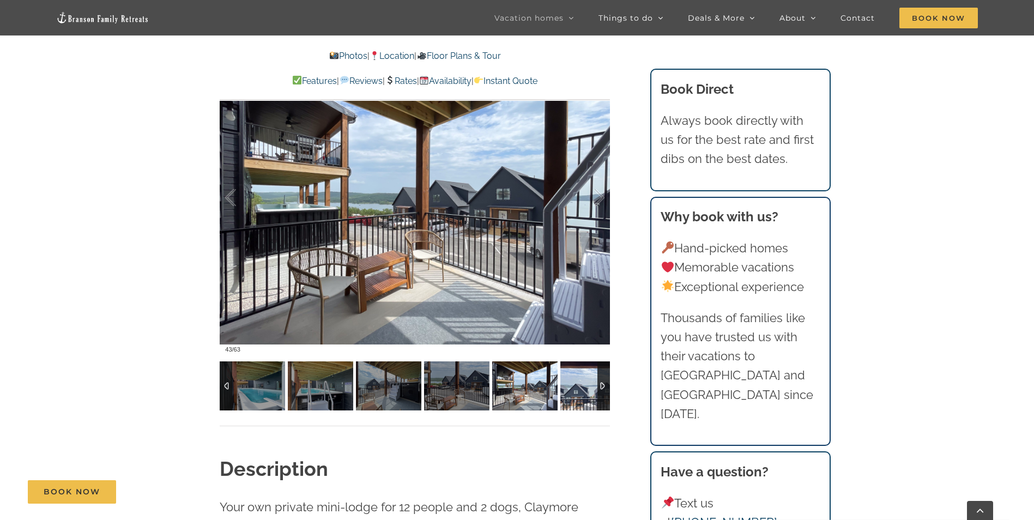
click at [583, 380] on img at bounding box center [592, 385] width 65 height 49
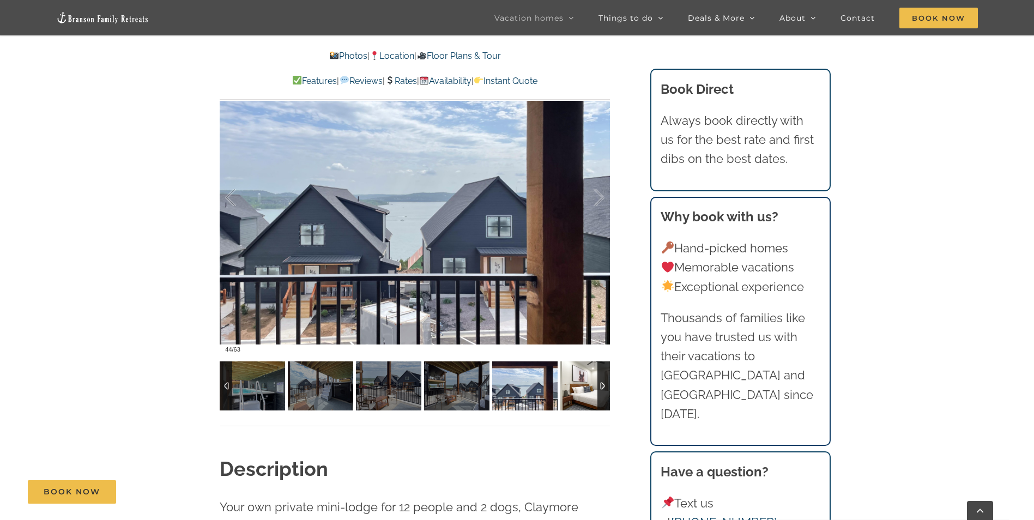
click at [583, 380] on img at bounding box center [592, 385] width 65 height 49
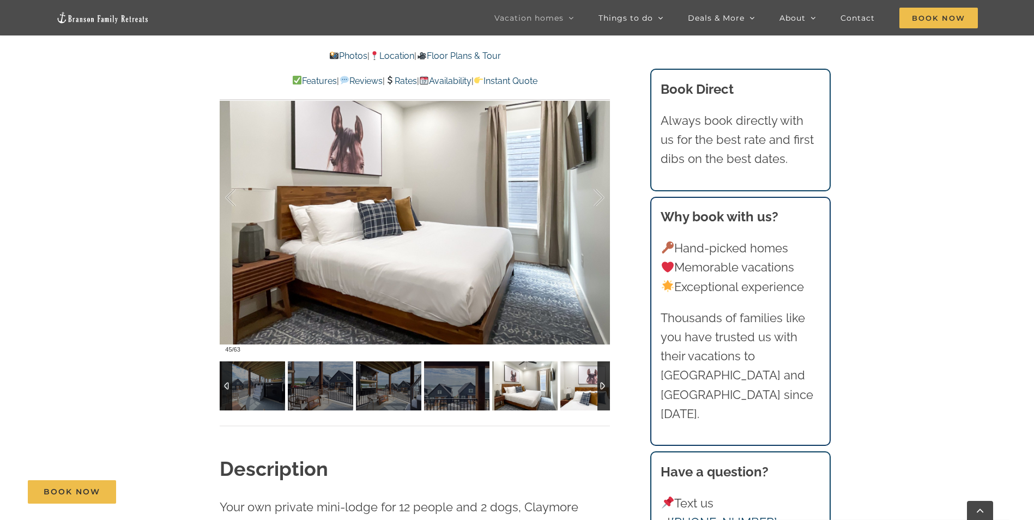
click at [583, 380] on img at bounding box center [592, 385] width 65 height 49
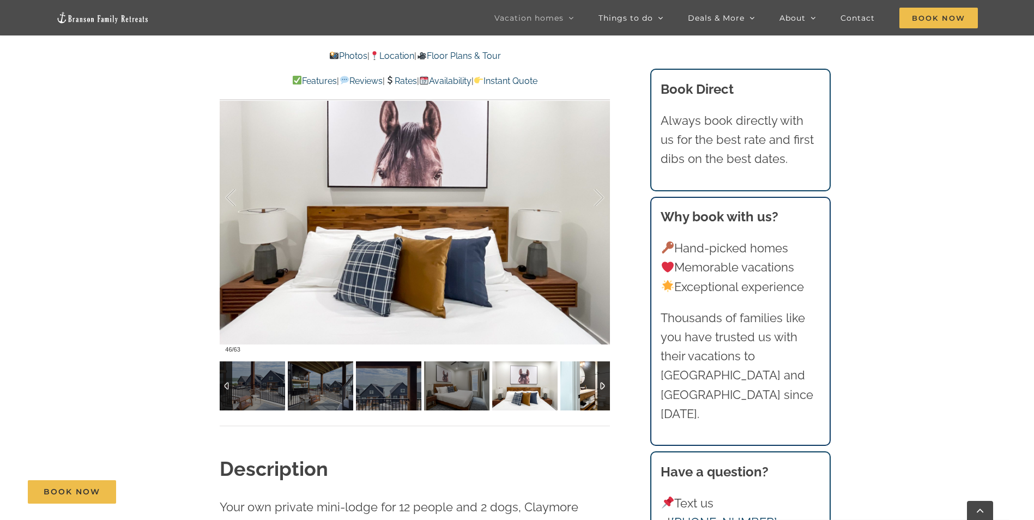
click at [583, 380] on img at bounding box center [592, 385] width 65 height 49
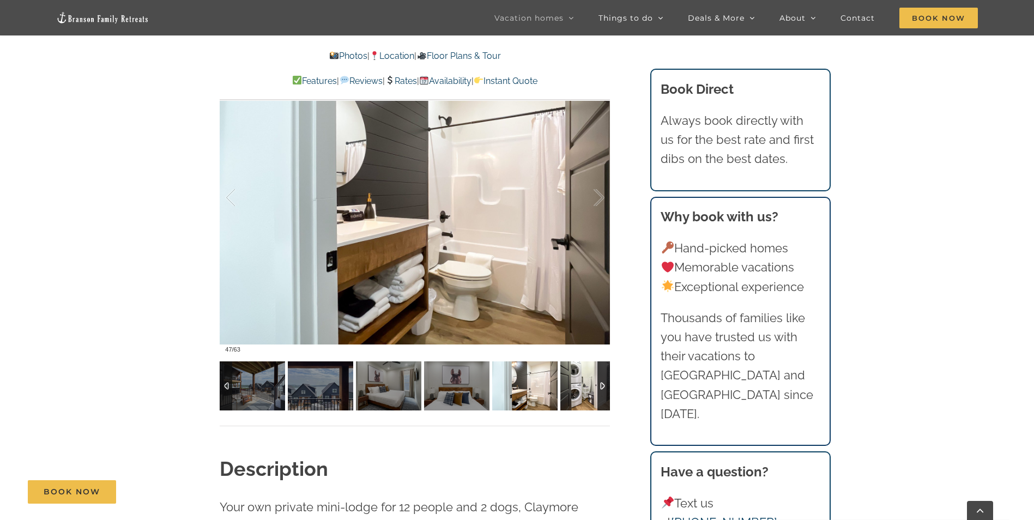
click at [583, 380] on img at bounding box center [592, 385] width 65 height 49
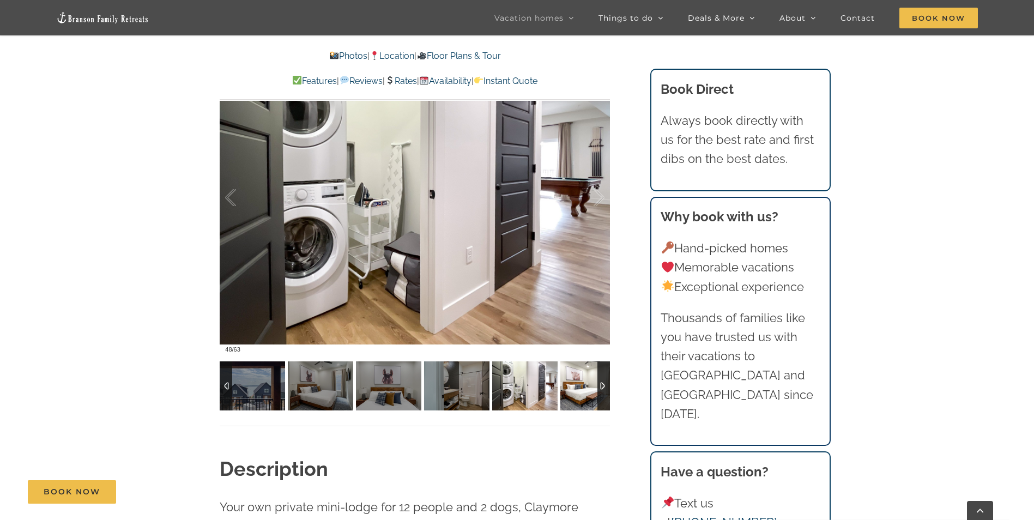
click at [583, 380] on img at bounding box center [592, 385] width 65 height 49
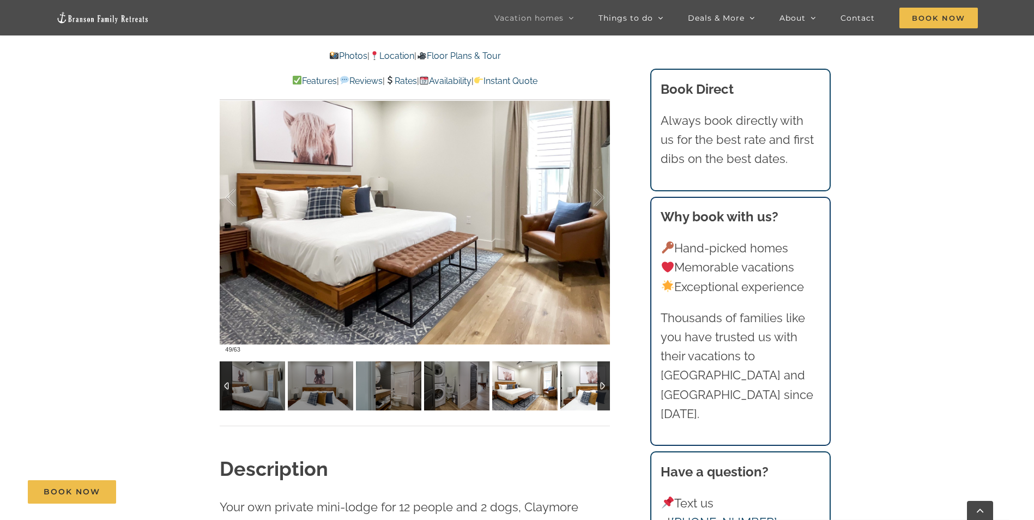
click at [583, 380] on img at bounding box center [592, 385] width 65 height 49
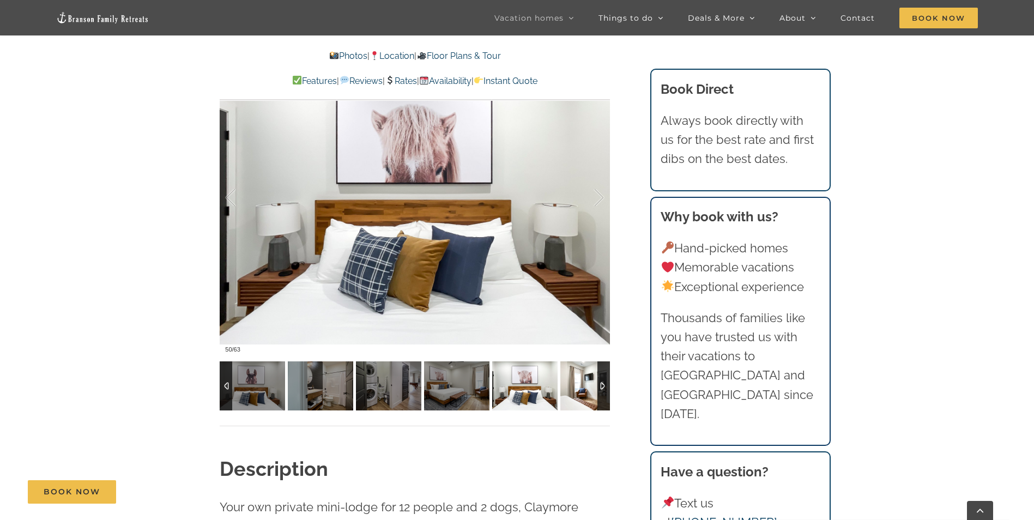
click at [583, 380] on img at bounding box center [592, 385] width 65 height 49
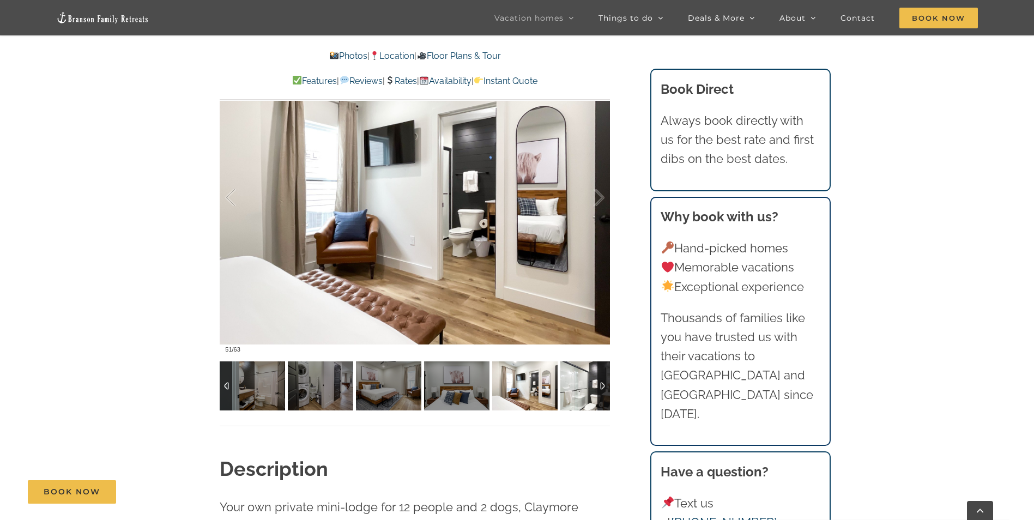
click at [583, 380] on img at bounding box center [592, 385] width 65 height 49
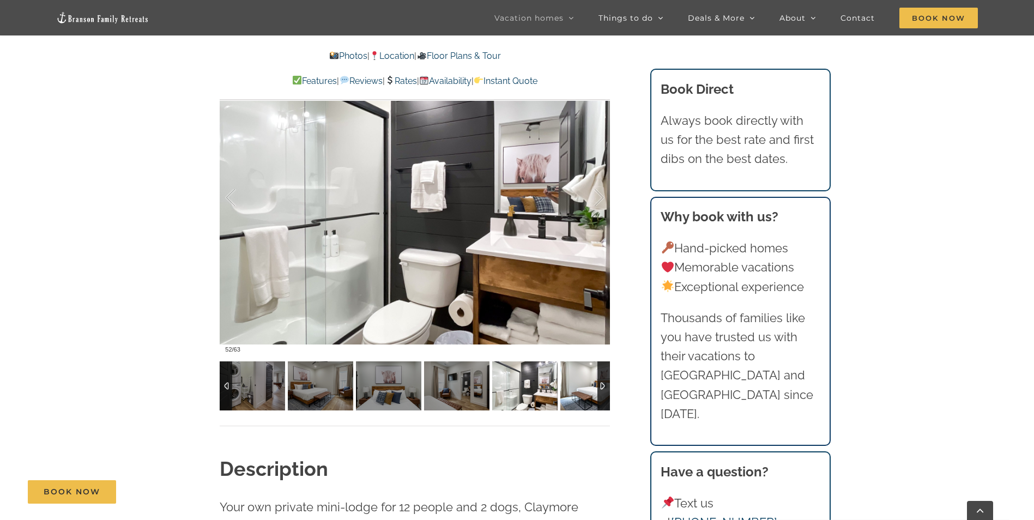
click at [583, 380] on img at bounding box center [592, 385] width 65 height 49
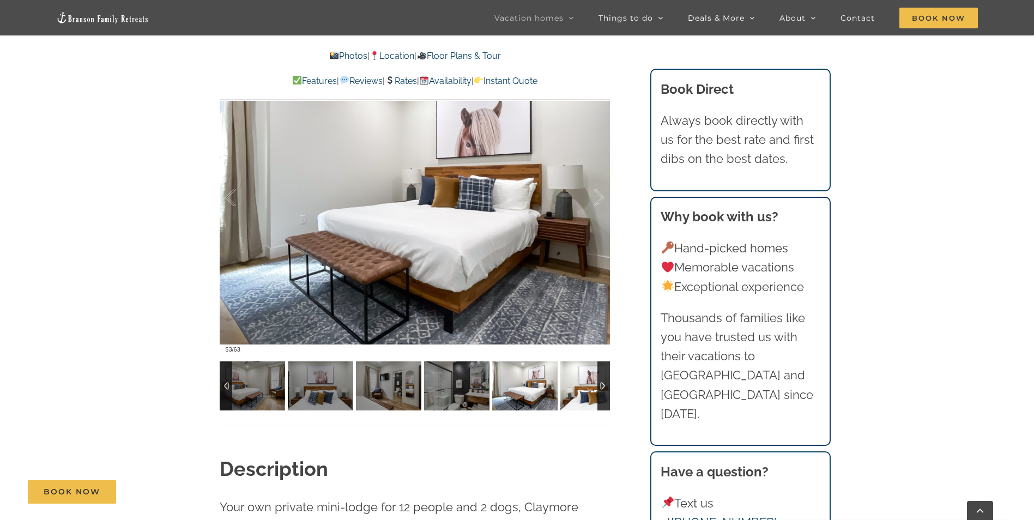
click at [583, 380] on img at bounding box center [592, 385] width 65 height 49
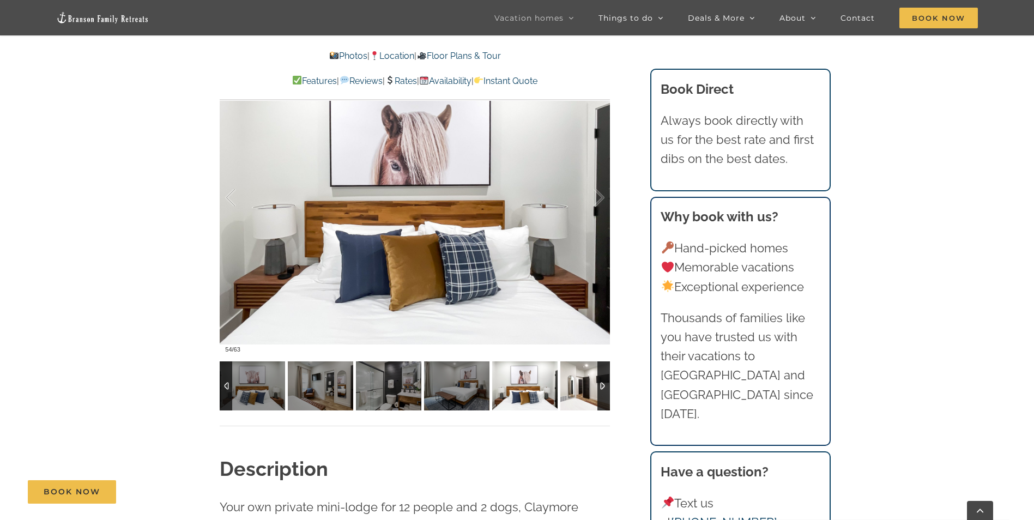
click at [583, 380] on img at bounding box center [592, 385] width 65 height 49
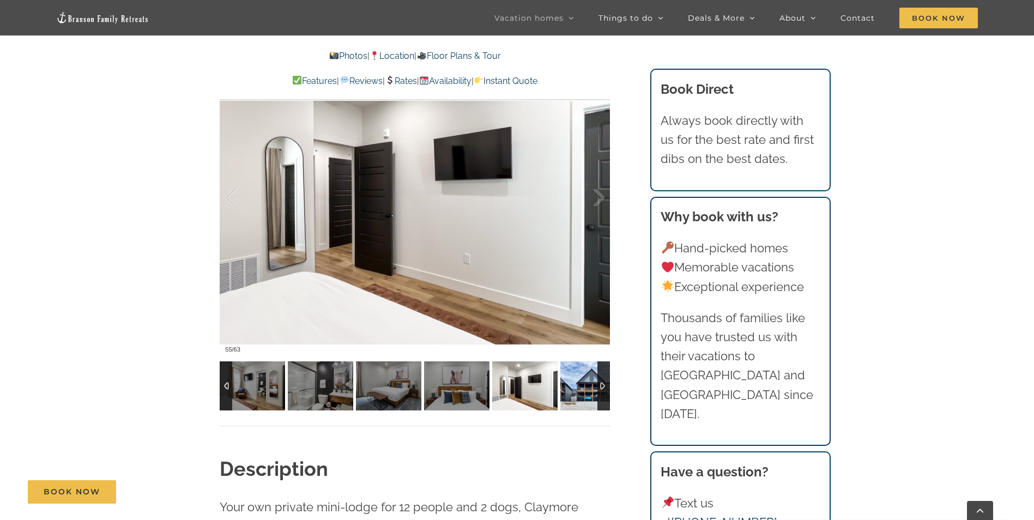
click at [583, 380] on img at bounding box center [592, 385] width 65 height 49
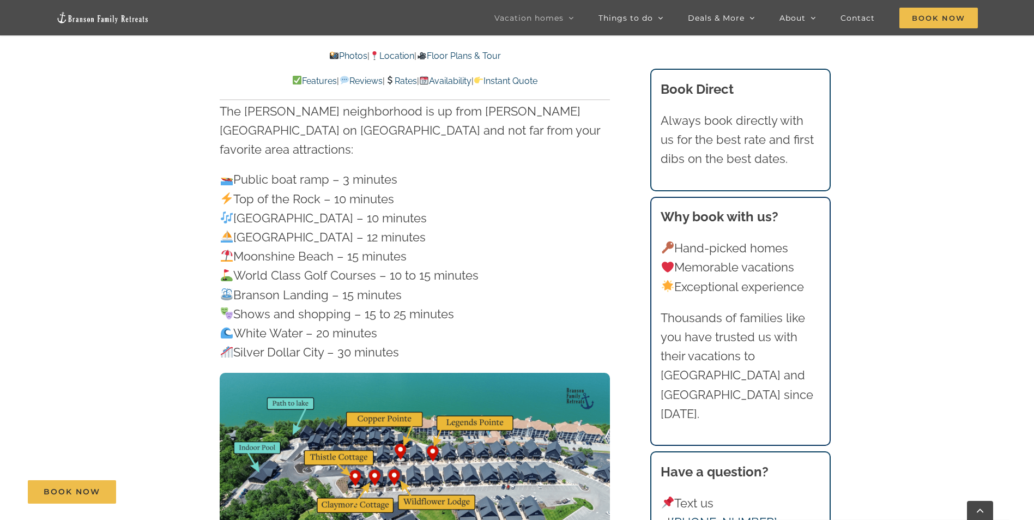
scroll to position [3380, 0]
